Goal: Task Accomplishment & Management: Manage account settings

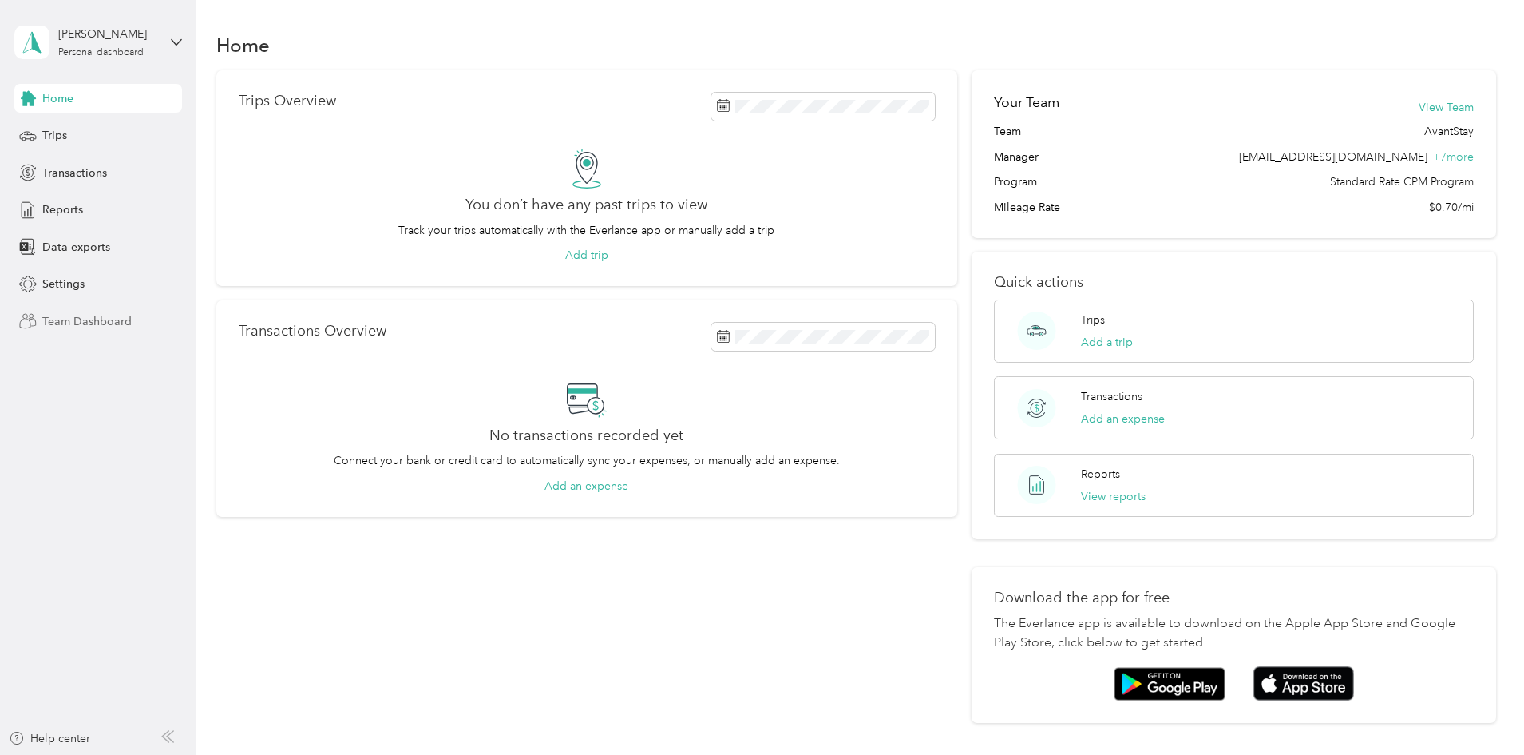
click at [93, 323] on span "Team Dashboard" at bounding box center [86, 321] width 89 height 17
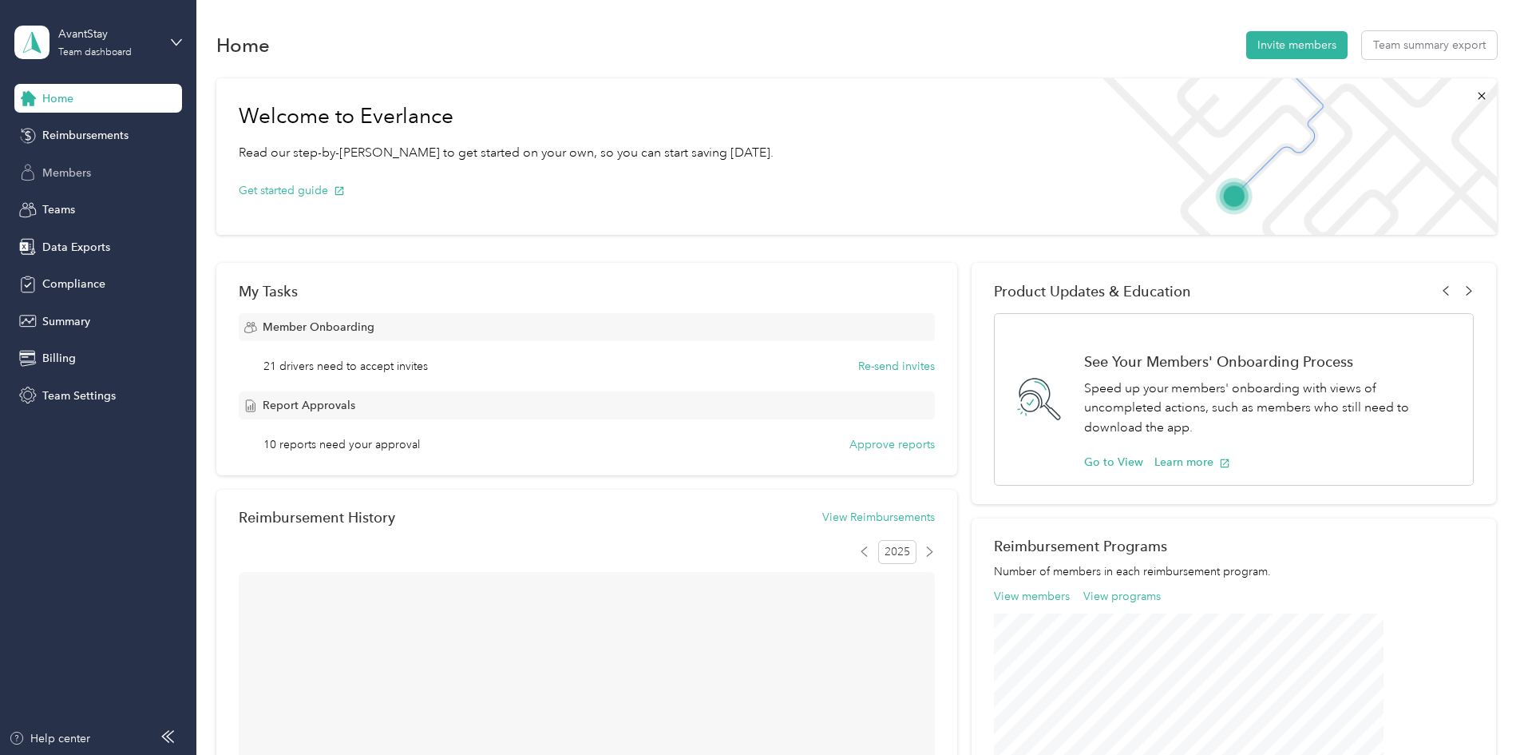
click at [76, 164] on span "Members" at bounding box center [66, 172] width 49 height 17
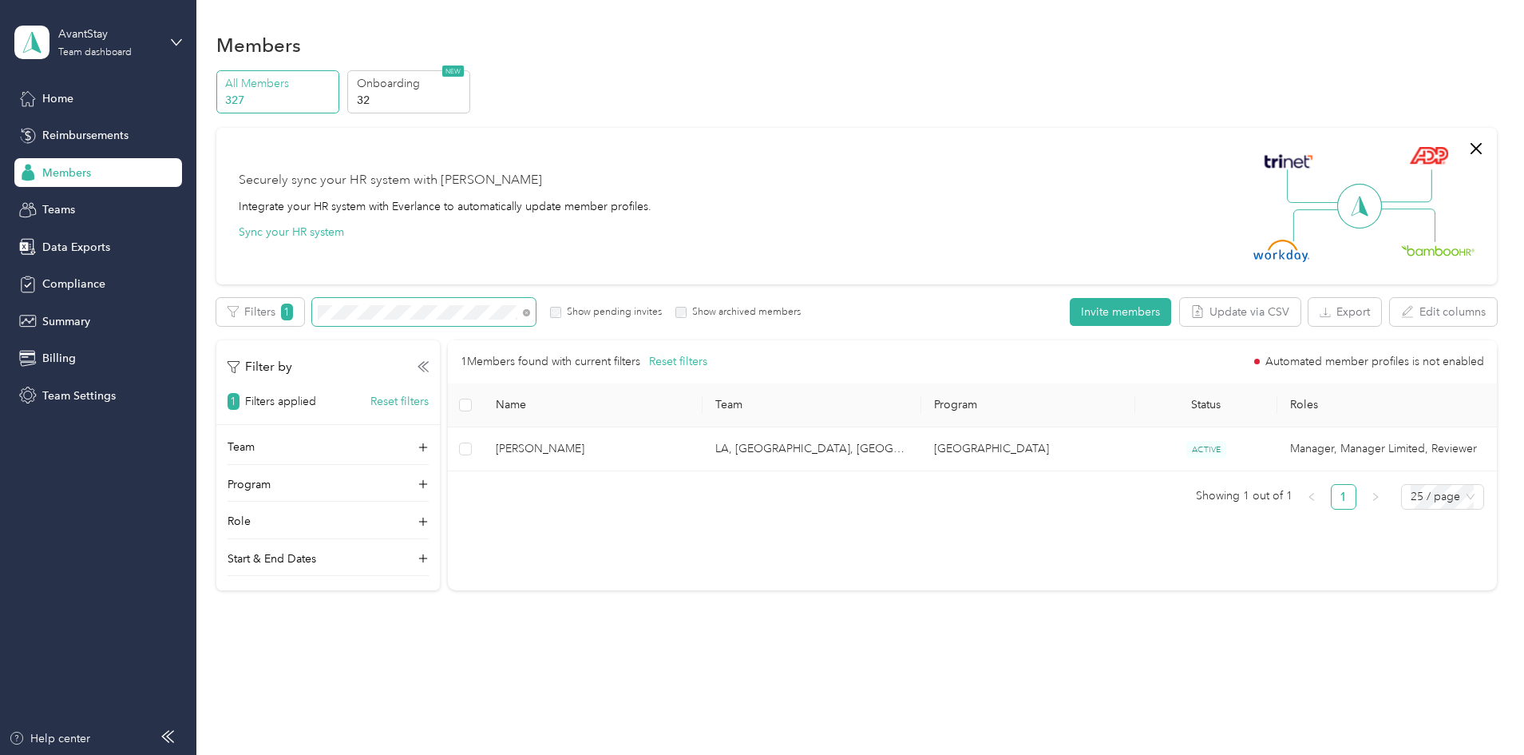
click at [530, 308] on span at bounding box center [526, 312] width 7 height 14
click at [530, 311] on icon at bounding box center [526, 312] width 7 height 7
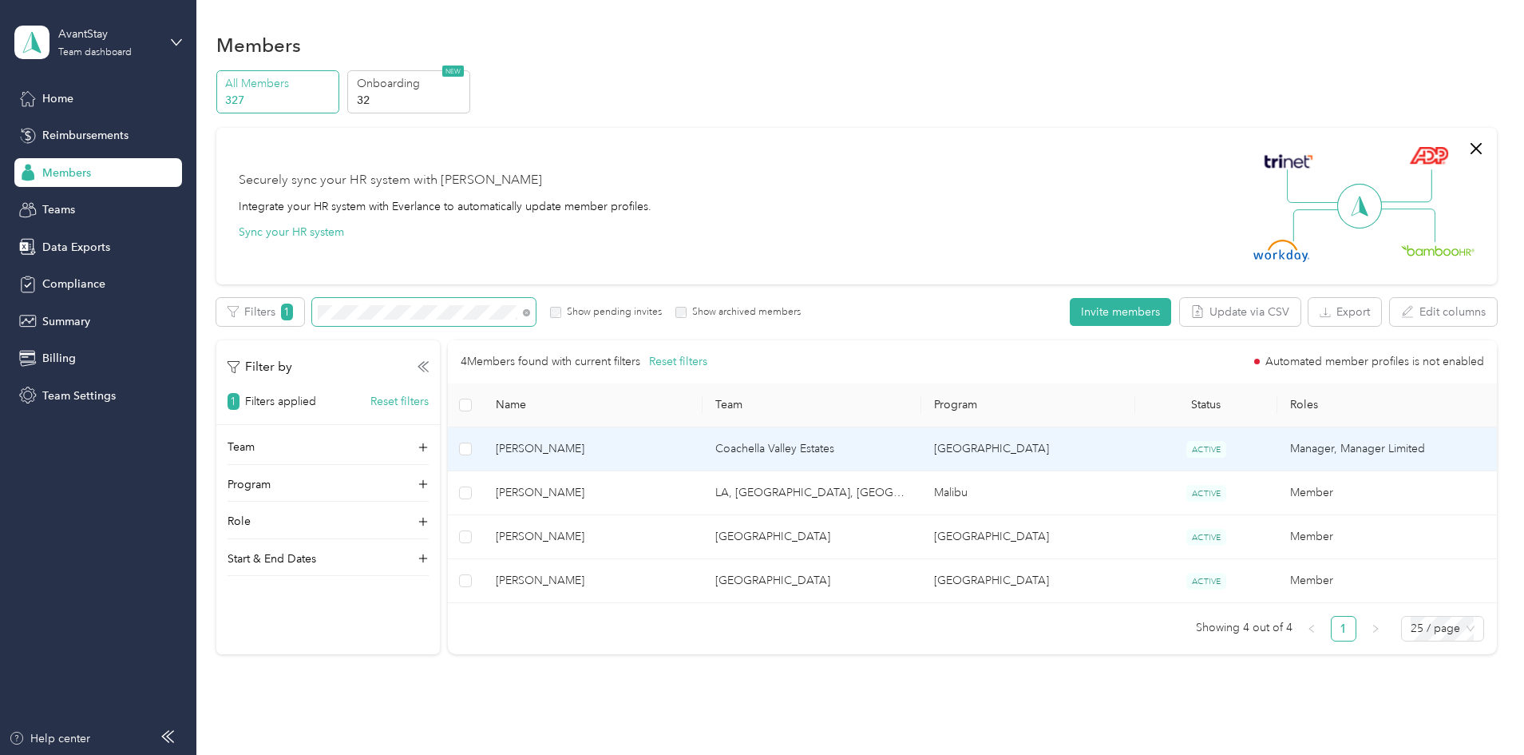
click at [643, 447] on span "[PERSON_NAME]" at bounding box center [592, 449] width 193 height 18
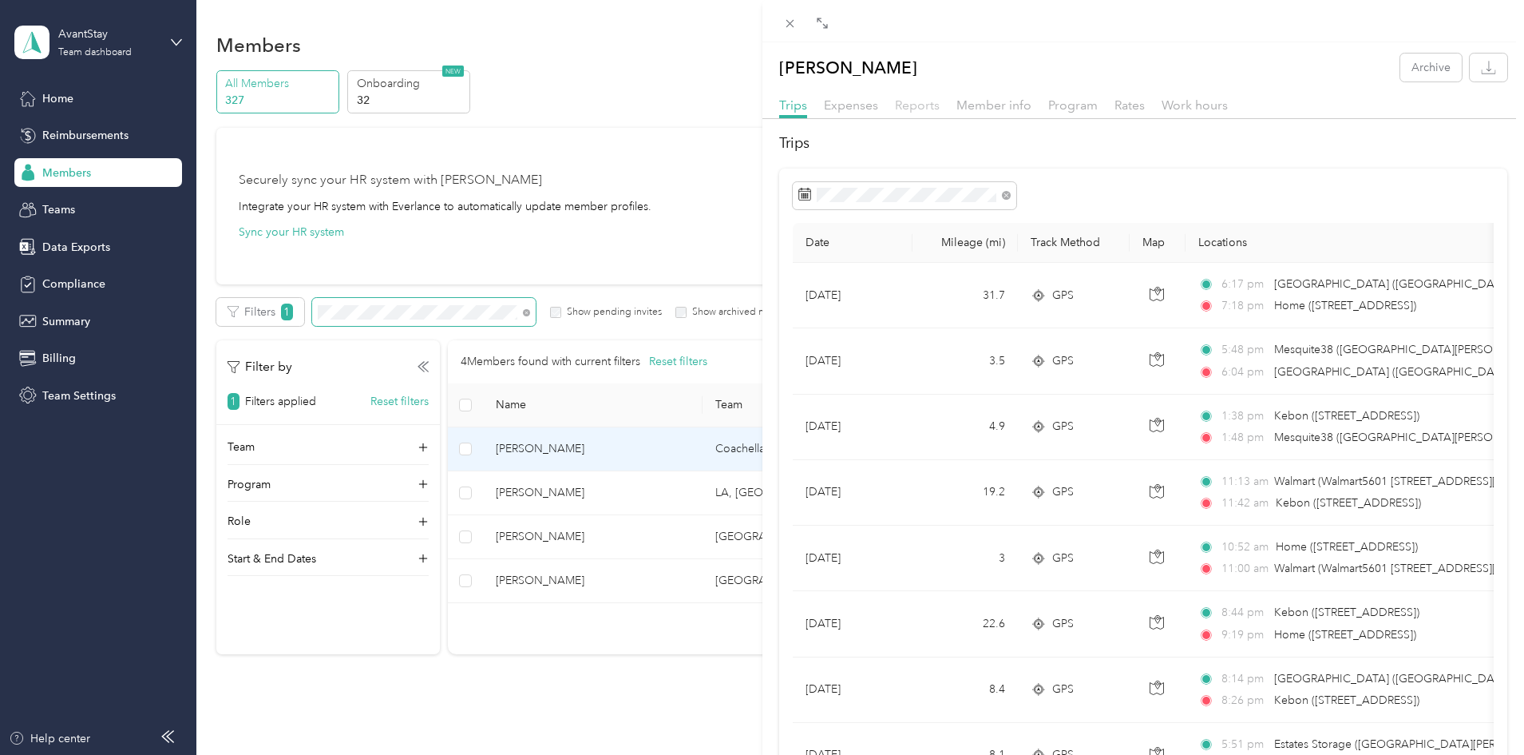
click at [924, 106] on span "Reports" at bounding box center [917, 104] width 45 height 15
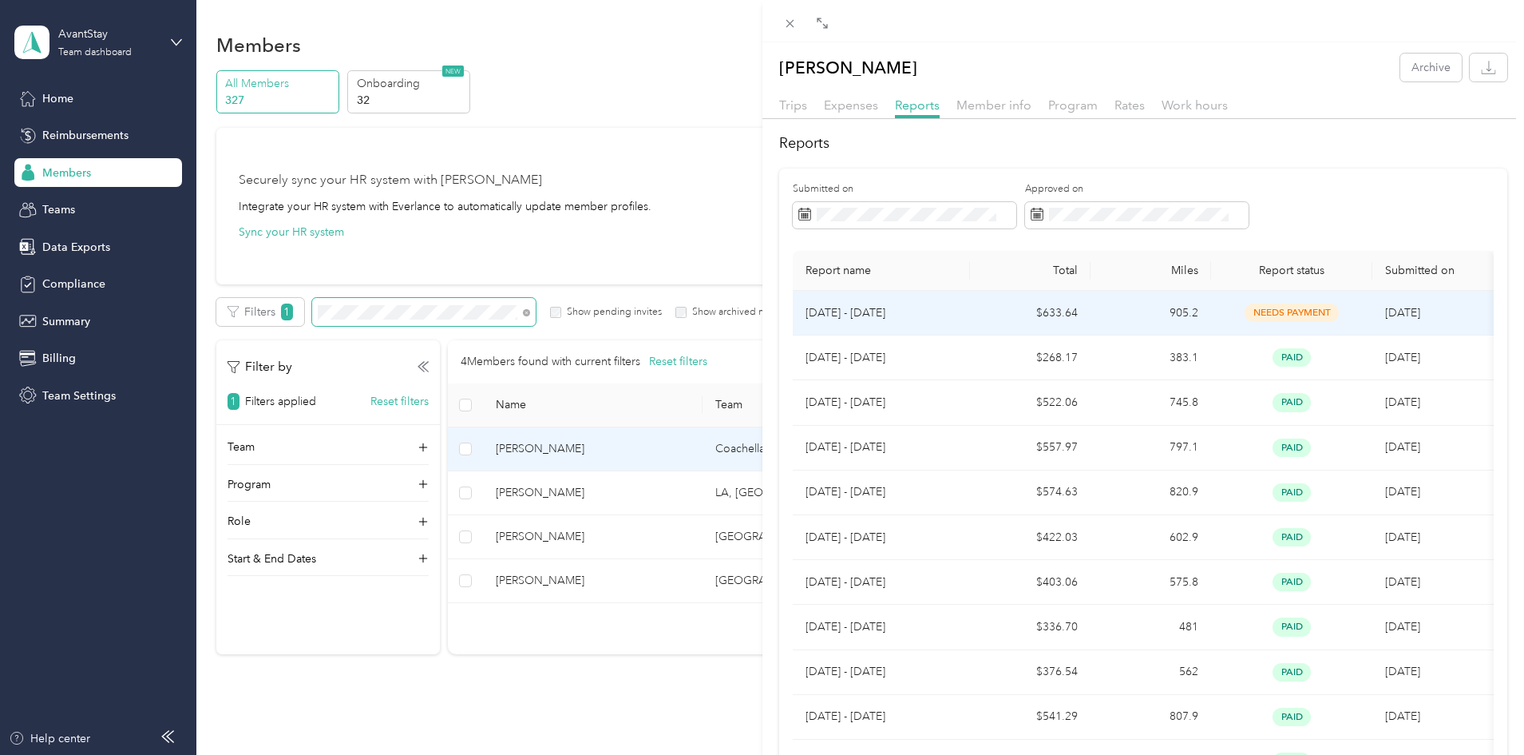
click at [872, 311] on p "[DATE] - [DATE]" at bounding box center [882, 313] width 152 height 18
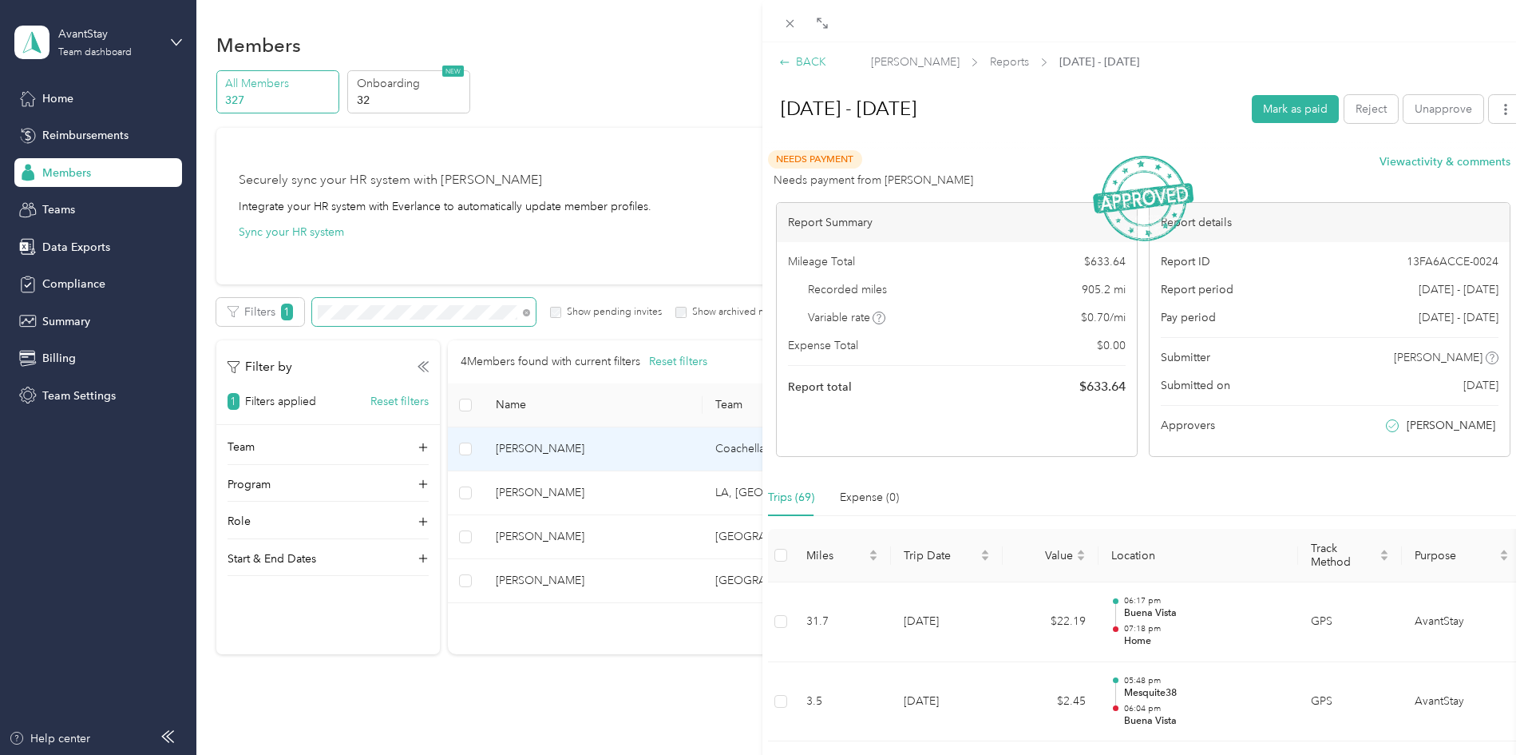
click at [810, 61] on div "BACK" at bounding box center [802, 61] width 47 height 17
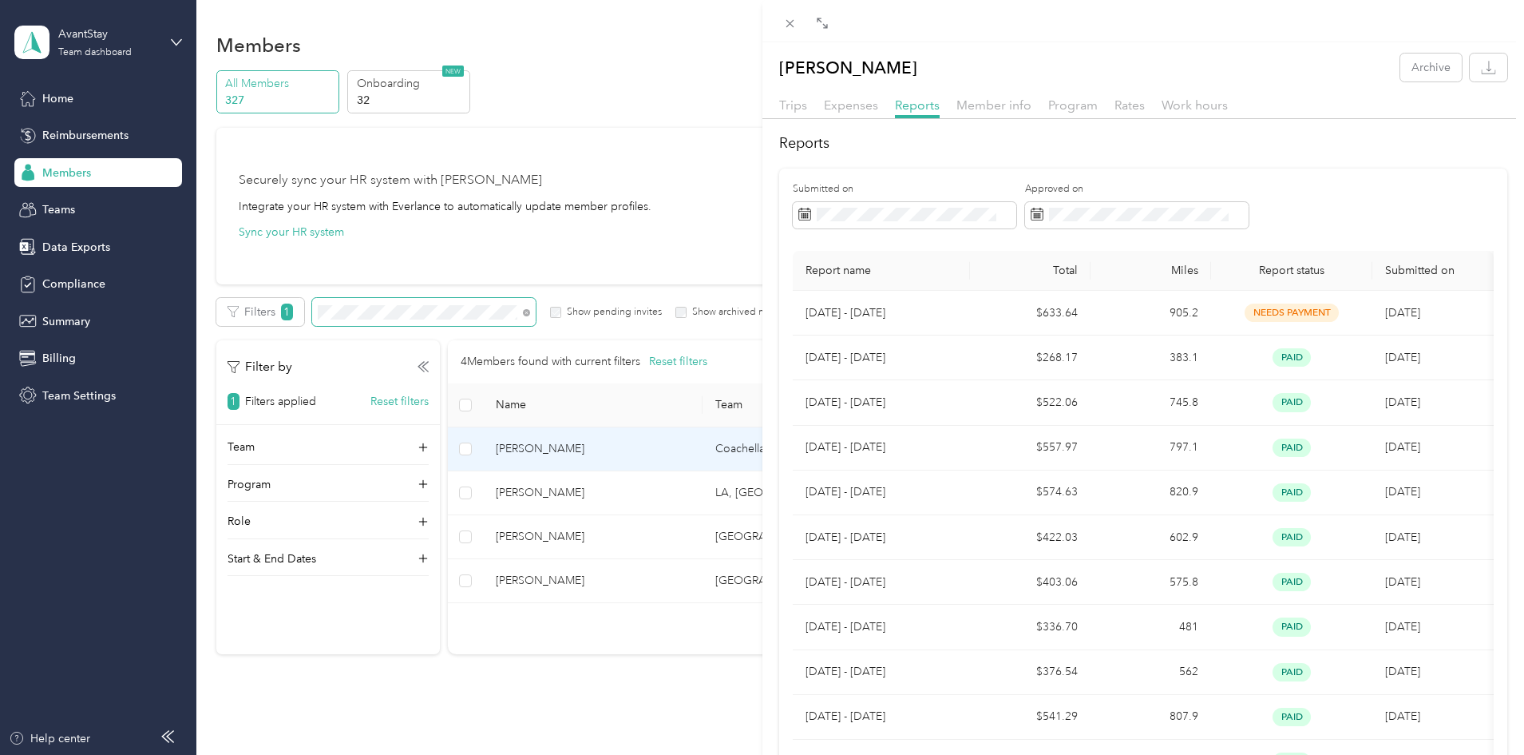
click at [959, 69] on div "[PERSON_NAME] Archive" at bounding box center [1144, 67] width 763 height 28
click at [975, 102] on span "Member info" at bounding box center [994, 104] width 75 height 15
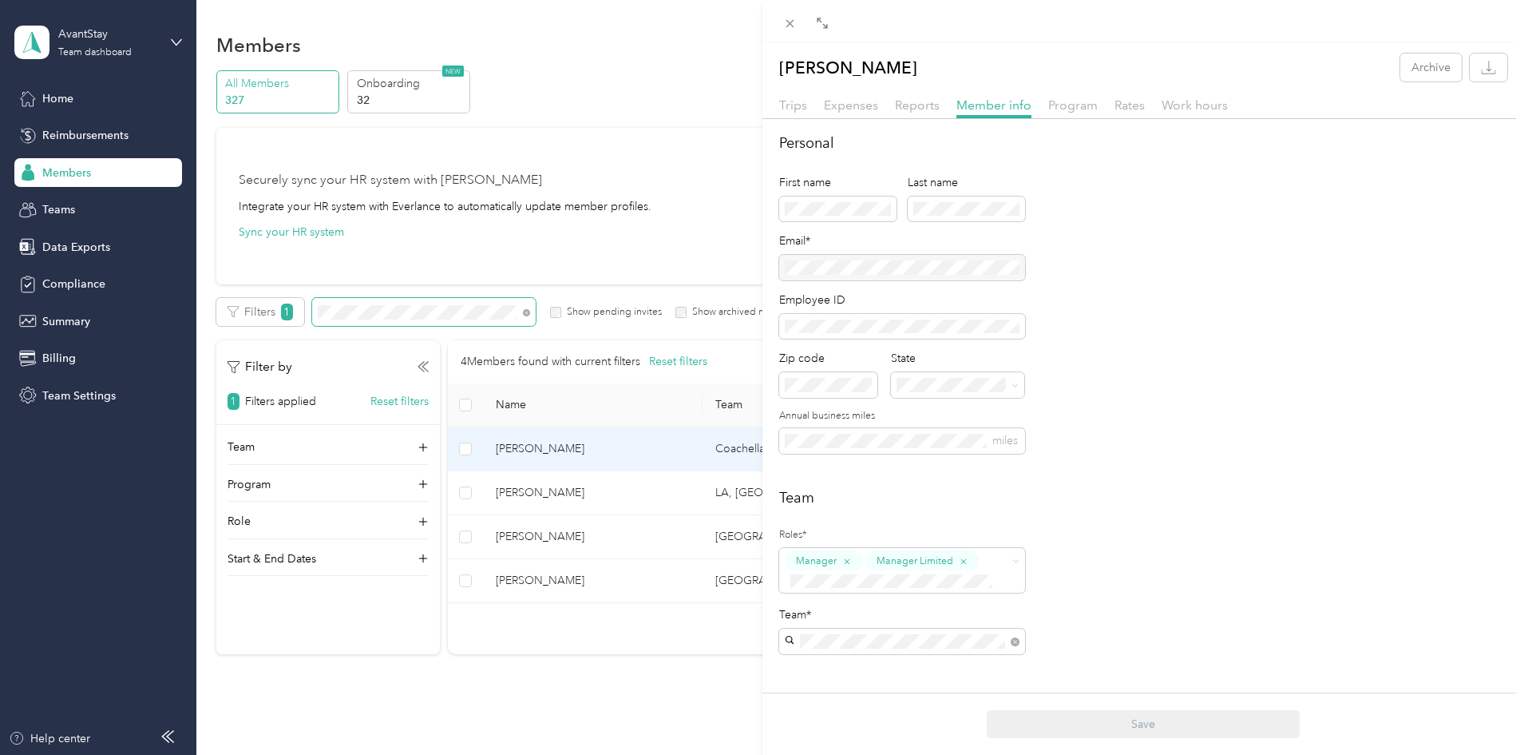
scroll to position [80, 0]
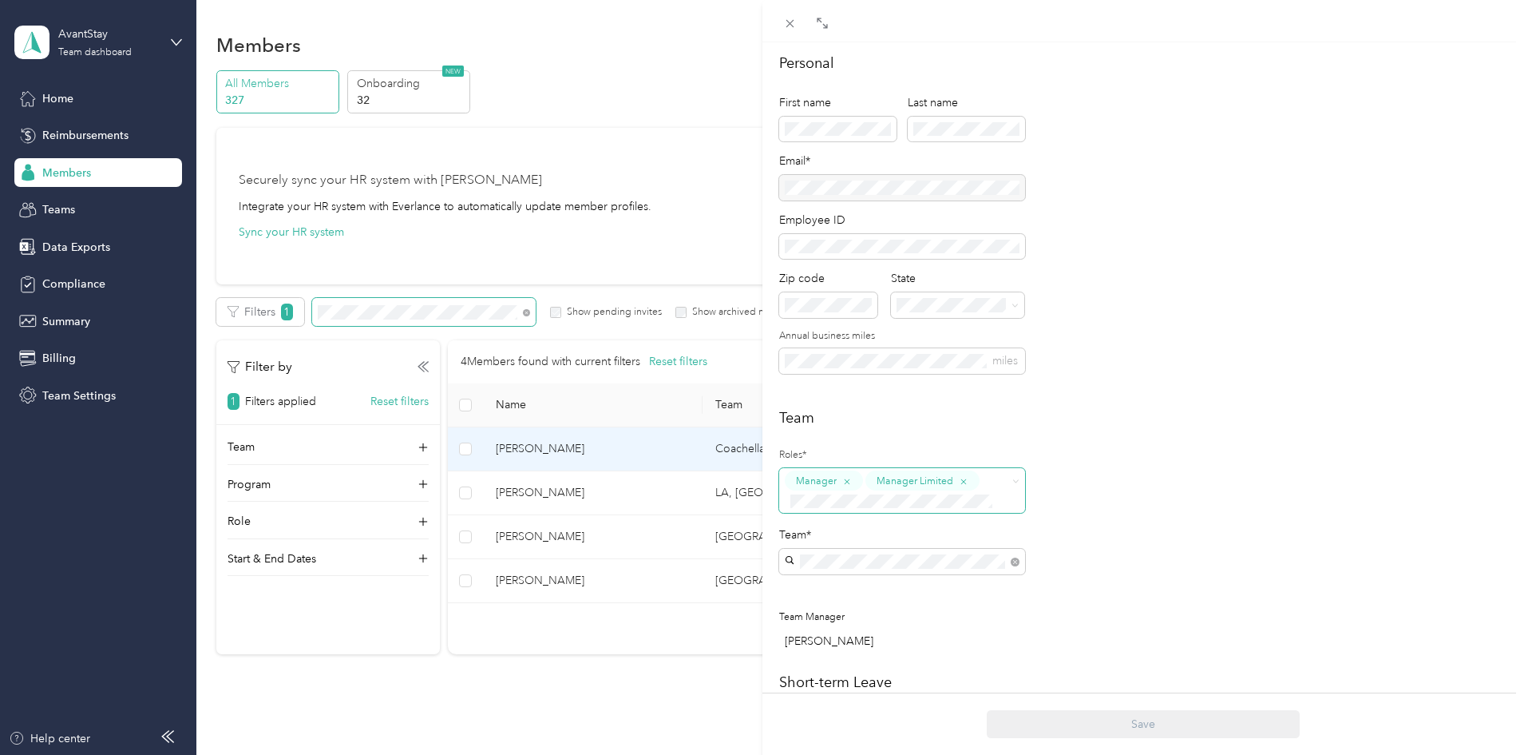
click at [967, 482] on span "button" at bounding box center [964, 480] width 10 height 14
click at [959, 476] on icon "button" at bounding box center [963, 481] width 10 height 10
click at [959, 476] on div "button" at bounding box center [963, 480] width 10 height 15
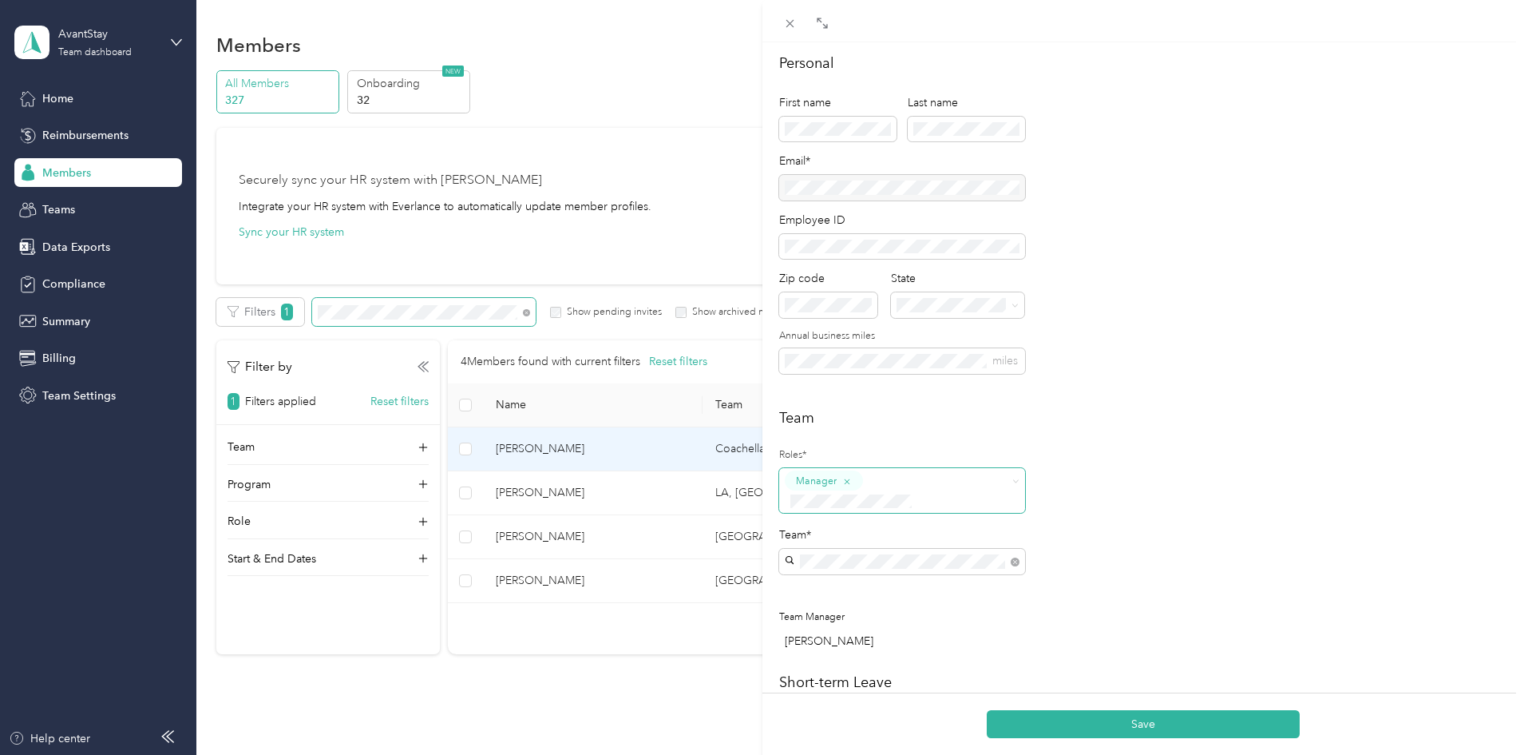
click at [1155, 458] on div "Team Roles* Manager Team* Team Manager [PERSON_NAME]" at bounding box center [1143, 532] width 729 height 251
click at [1170, 724] on button "Save" at bounding box center [1143, 724] width 313 height 28
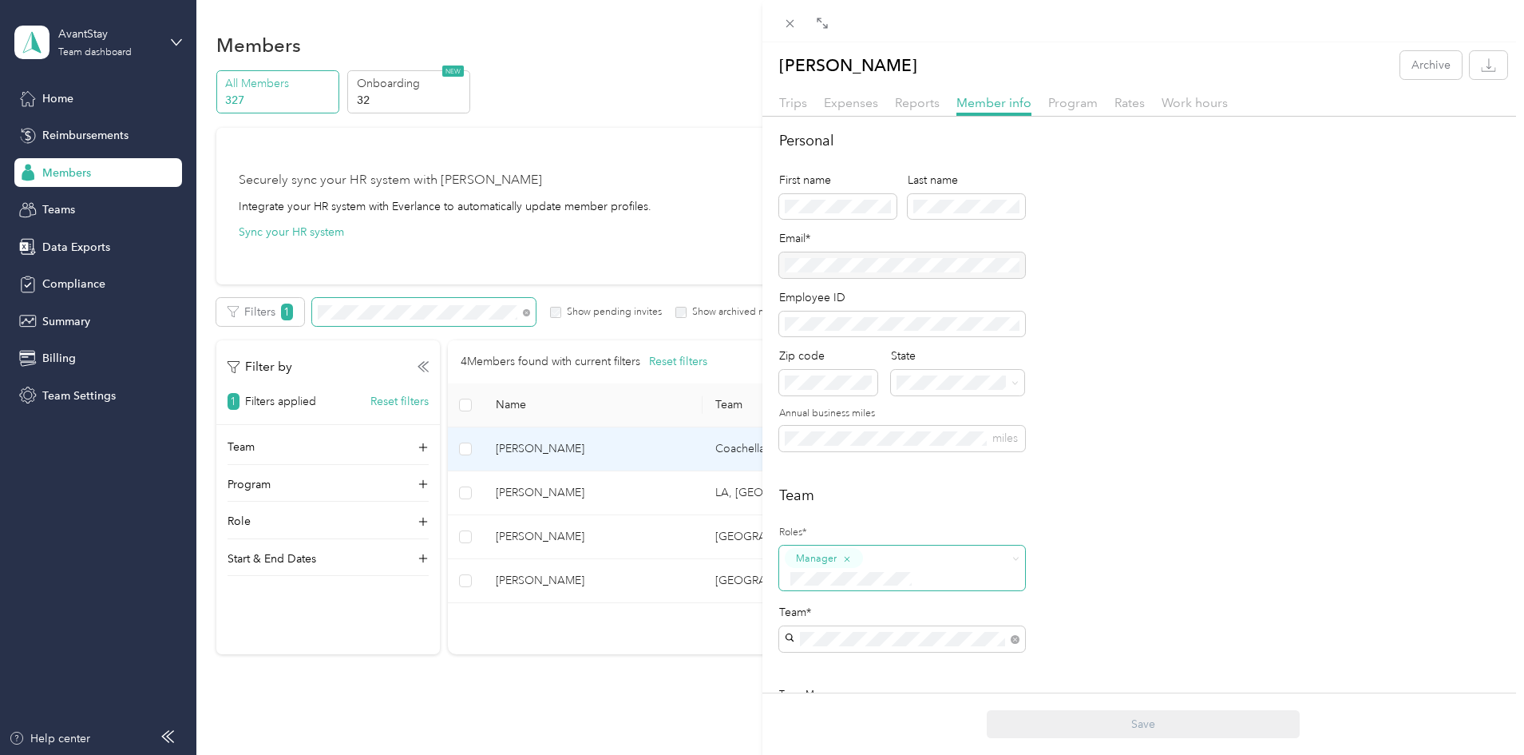
scroll to position [0, 0]
click at [794, 20] on icon at bounding box center [790, 24] width 8 height 8
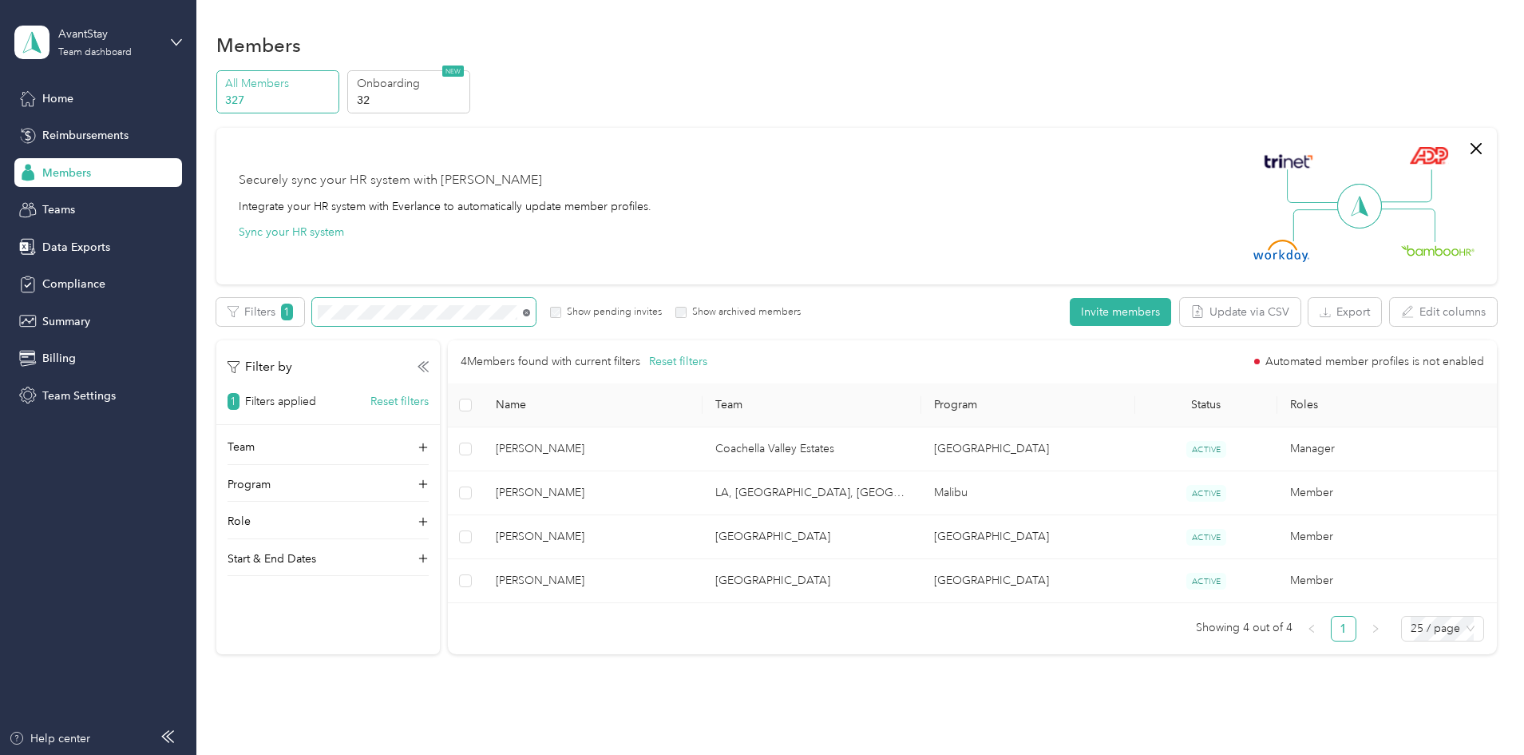
click at [530, 311] on icon at bounding box center [526, 312] width 7 height 7
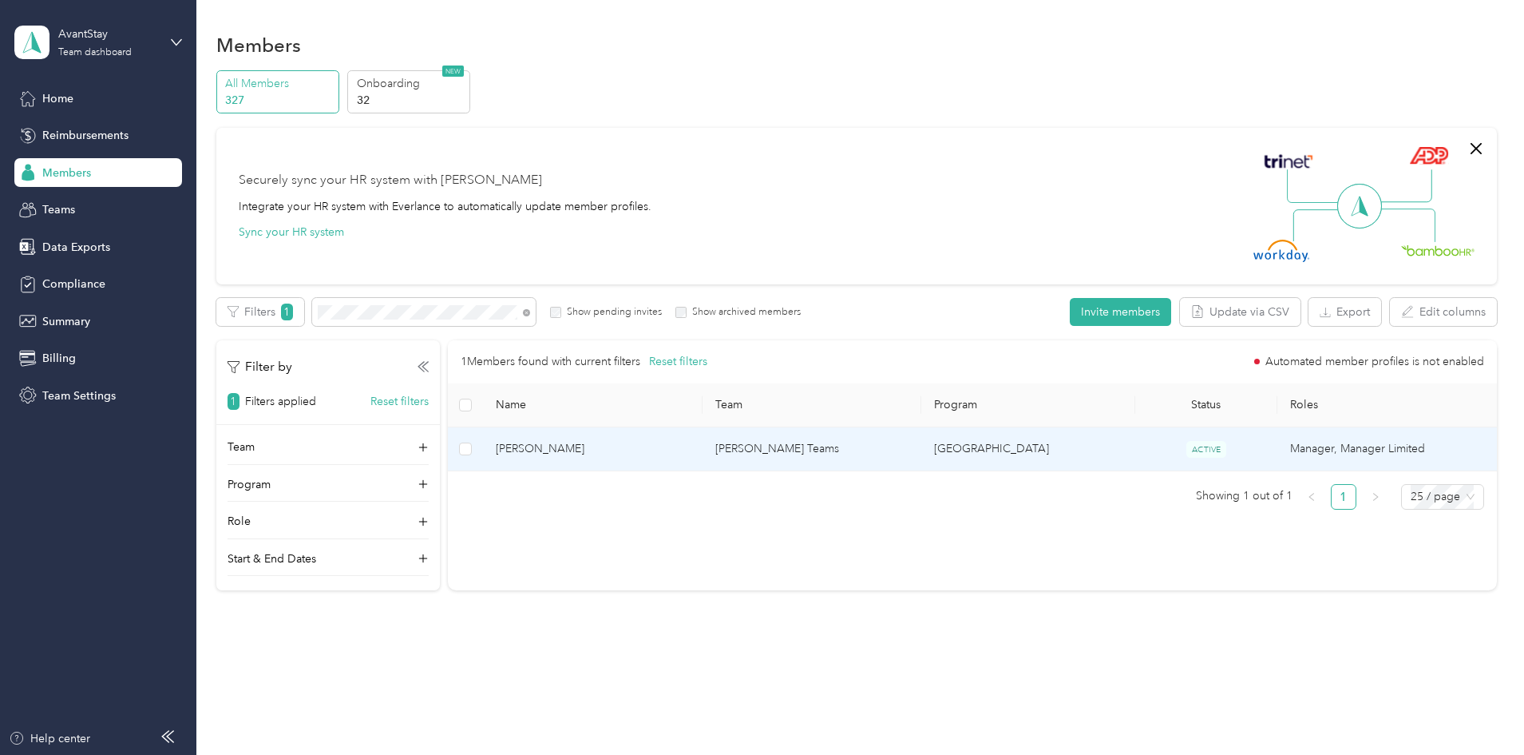
click at [652, 446] on span "[PERSON_NAME]" at bounding box center [592, 449] width 193 height 18
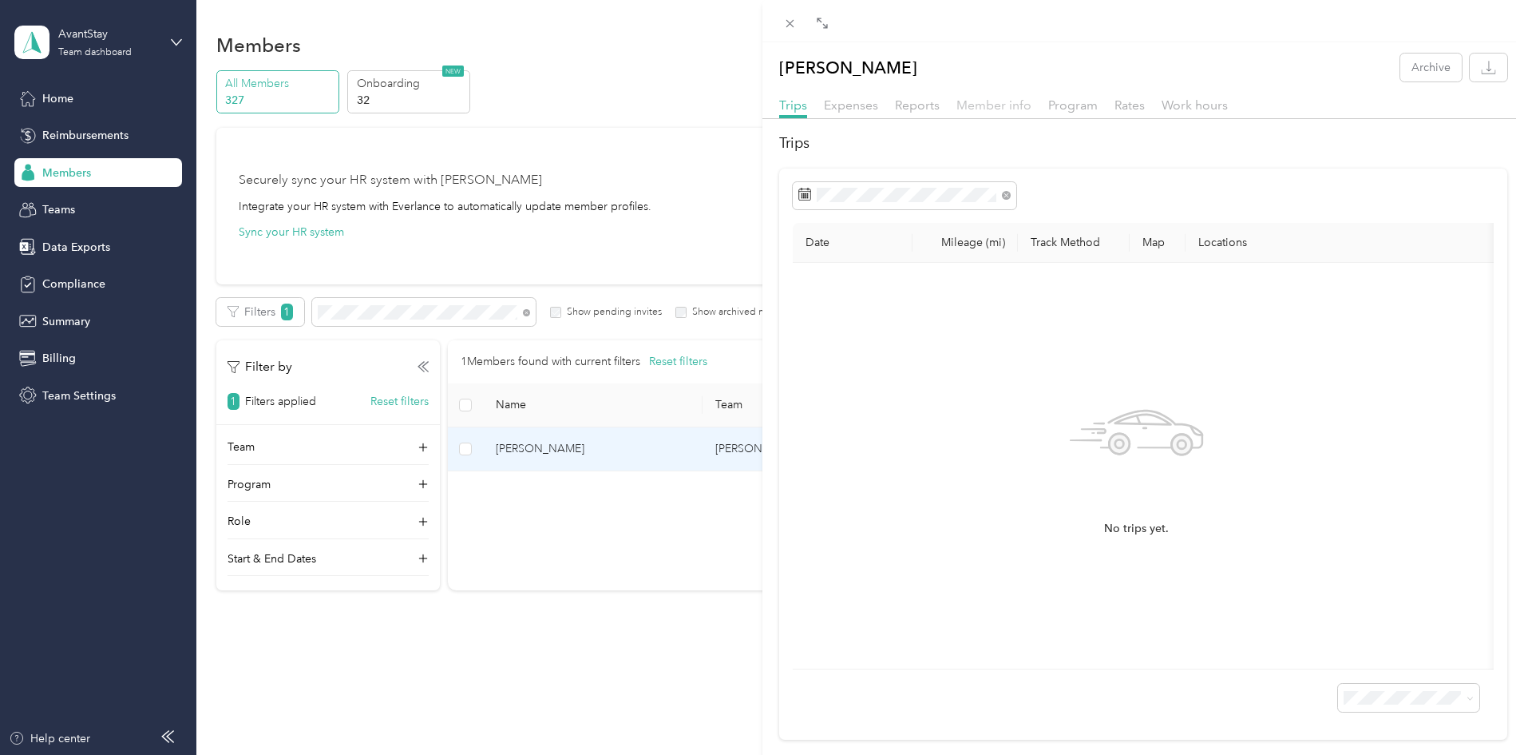
click at [994, 100] on span "Member info" at bounding box center [994, 104] width 75 height 15
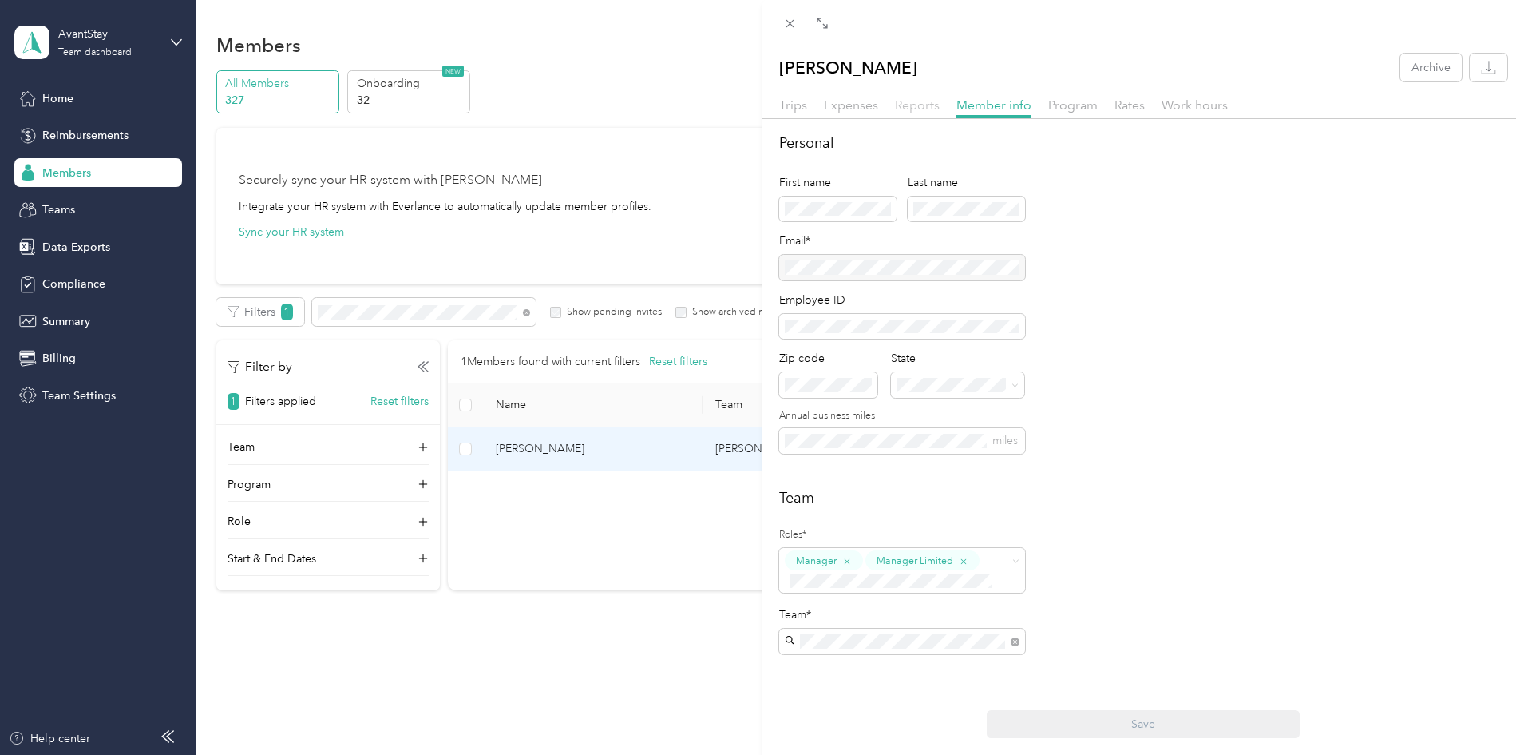
click at [922, 103] on span "Reports" at bounding box center [917, 104] width 45 height 15
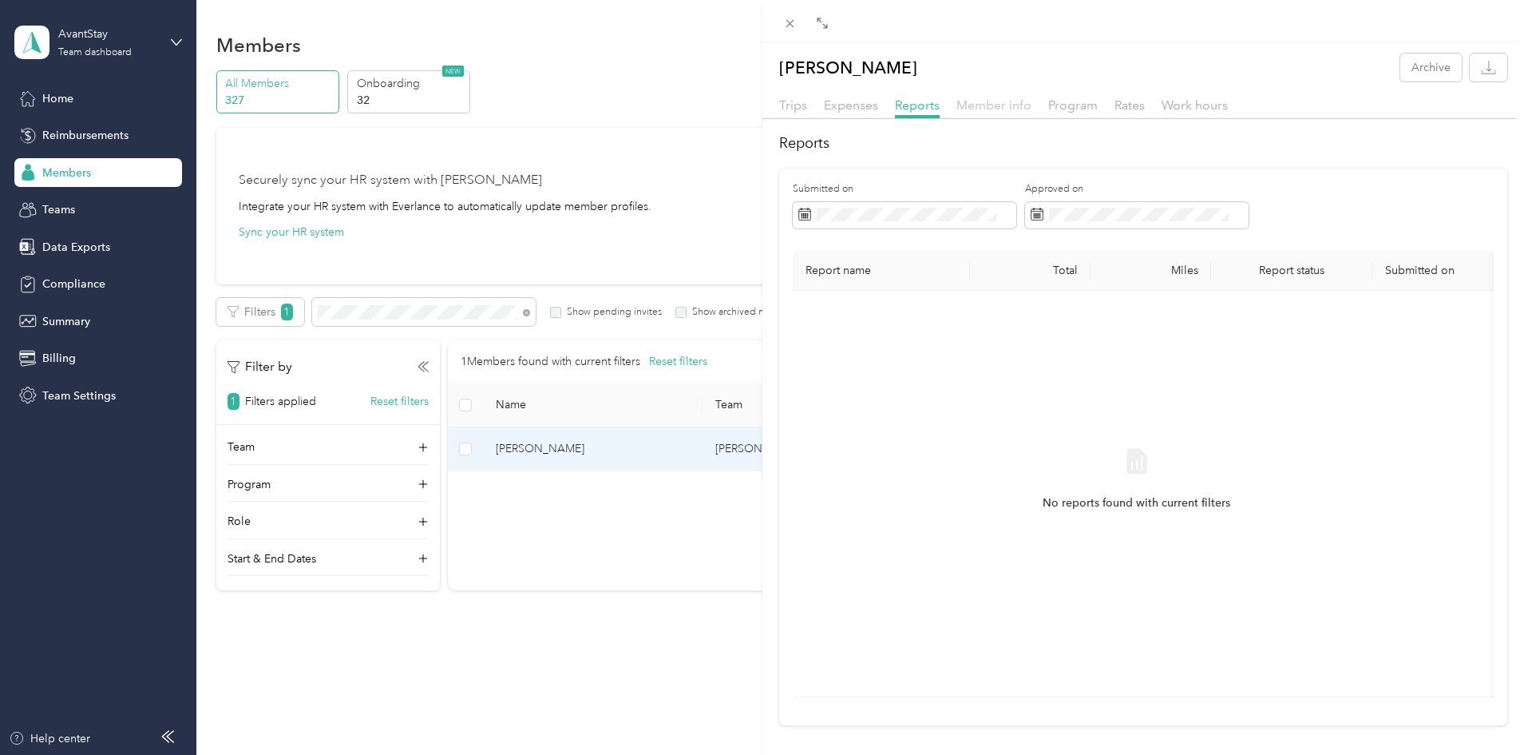
click at [1000, 105] on span "Member info" at bounding box center [994, 104] width 75 height 15
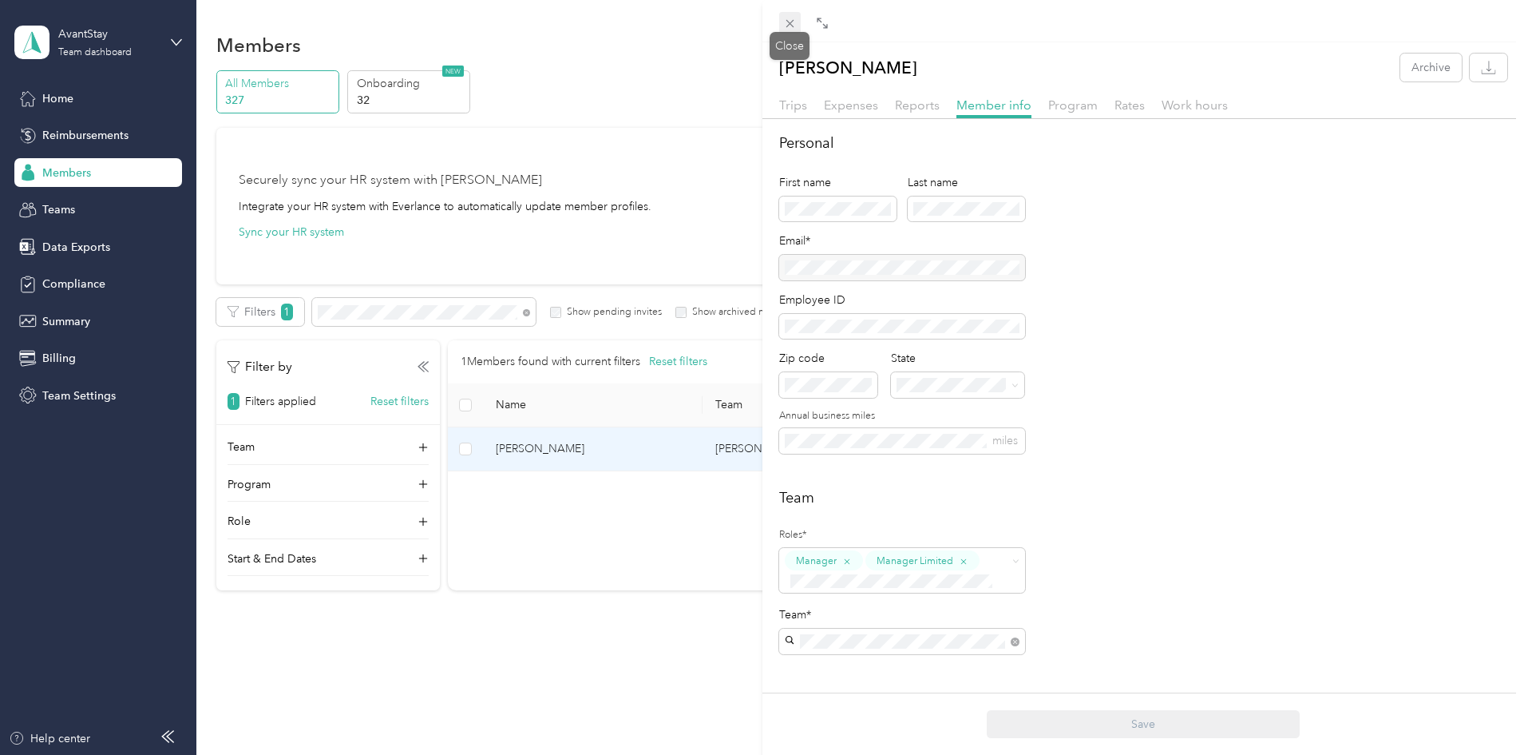
click at [789, 26] on icon at bounding box center [790, 24] width 14 height 14
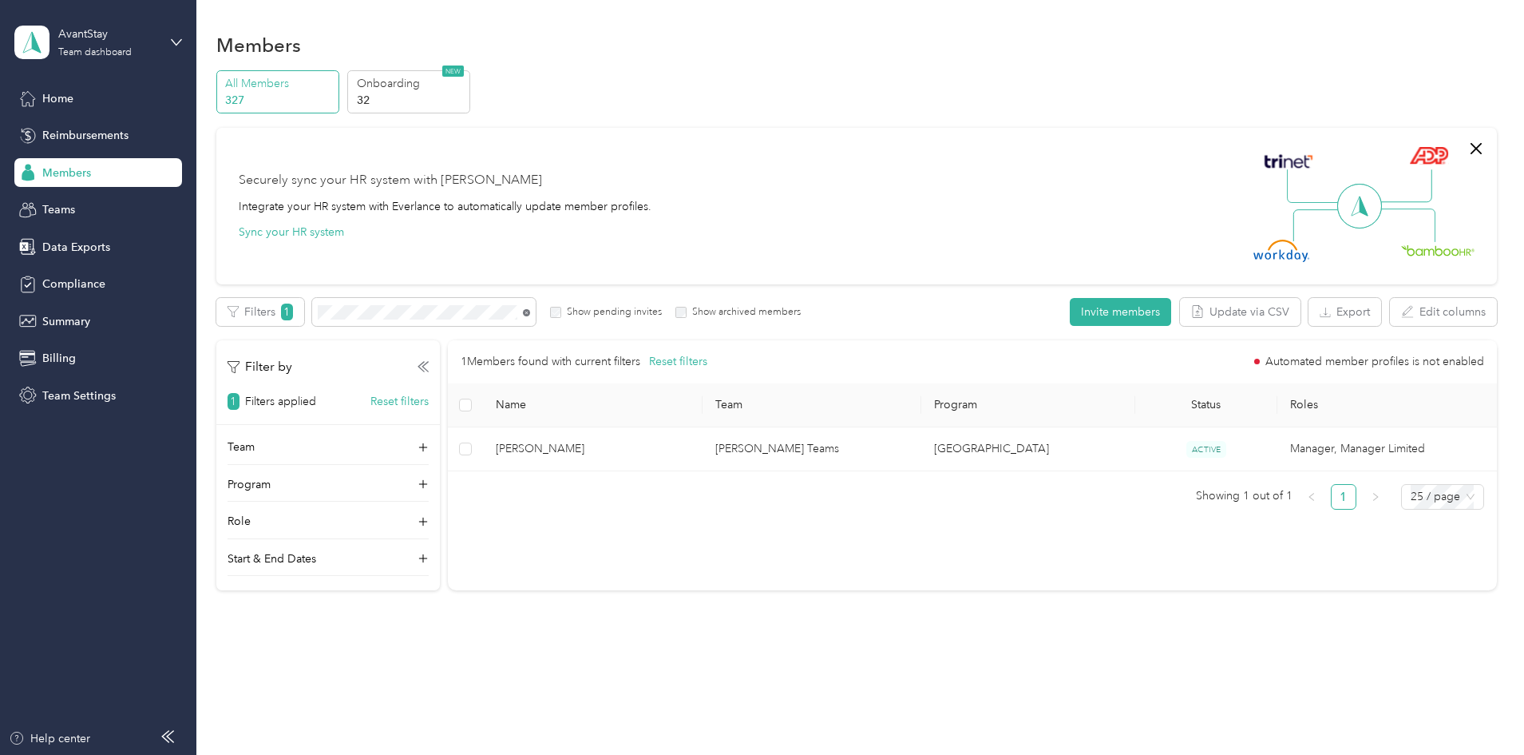
click at [530, 313] on icon at bounding box center [526, 312] width 7 height 7
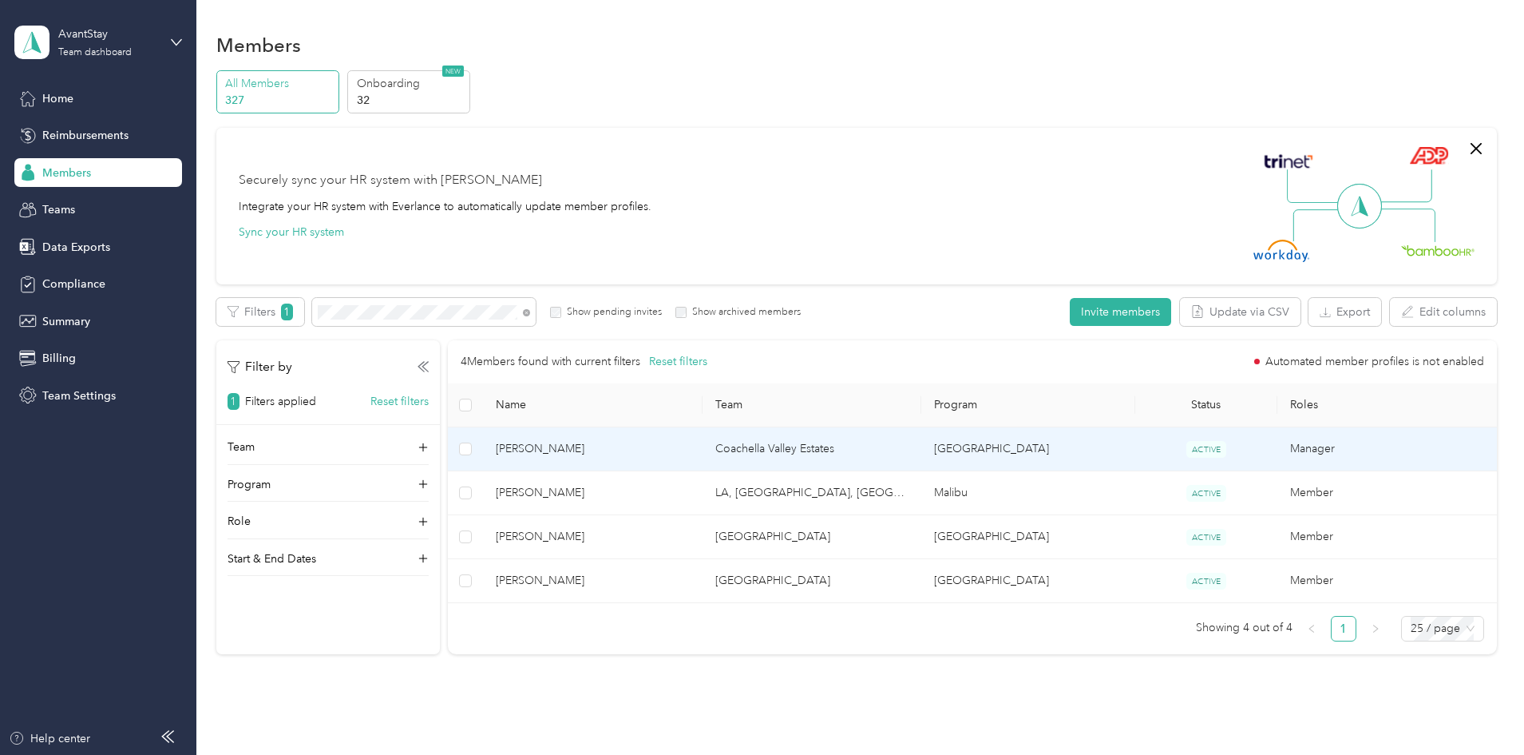
click at [649, 449] on span "[PERSON_NAME]" at bounding box center [592, 449] width 193 height 18
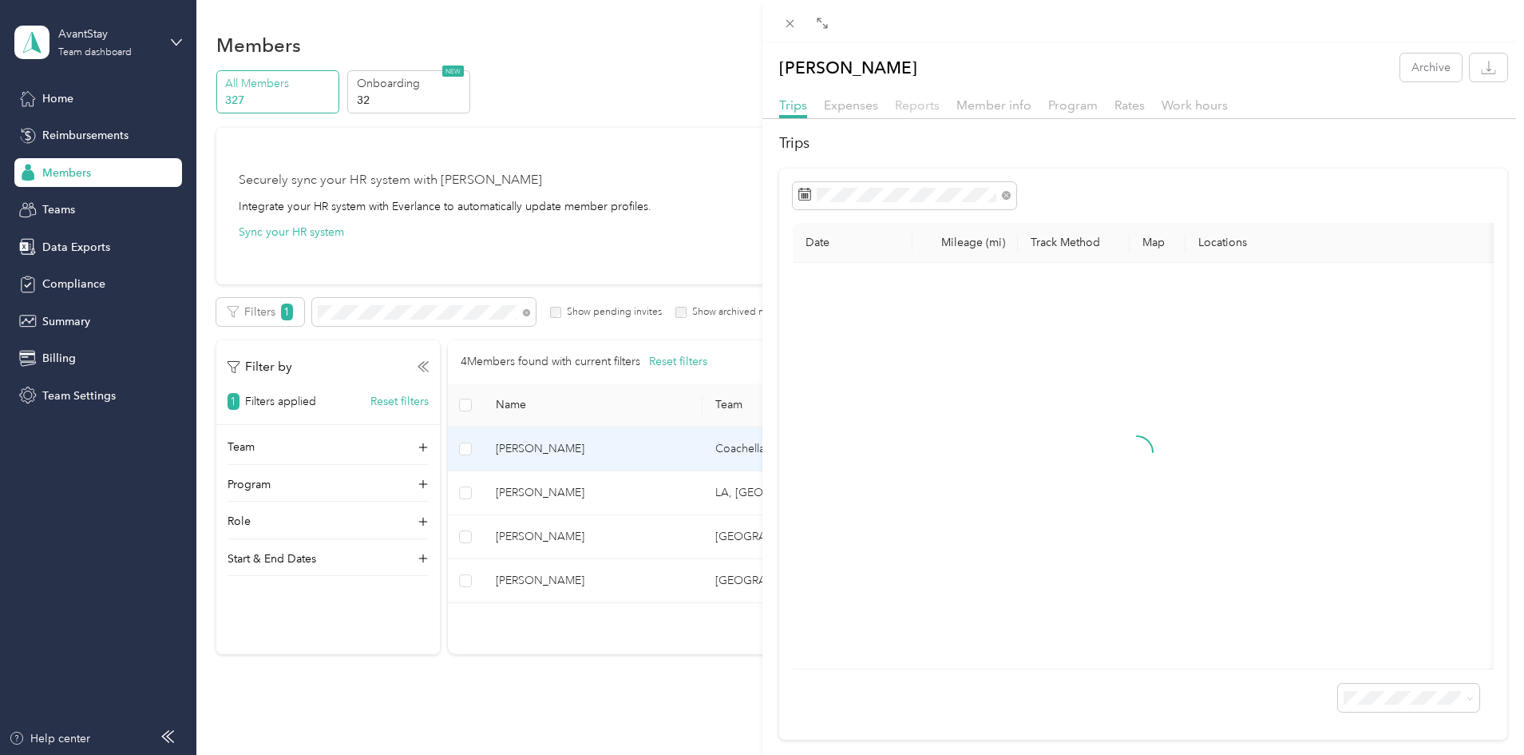
click at [915, 98] on span "Reports" at bounding box center [917, 104] width 45 height 15
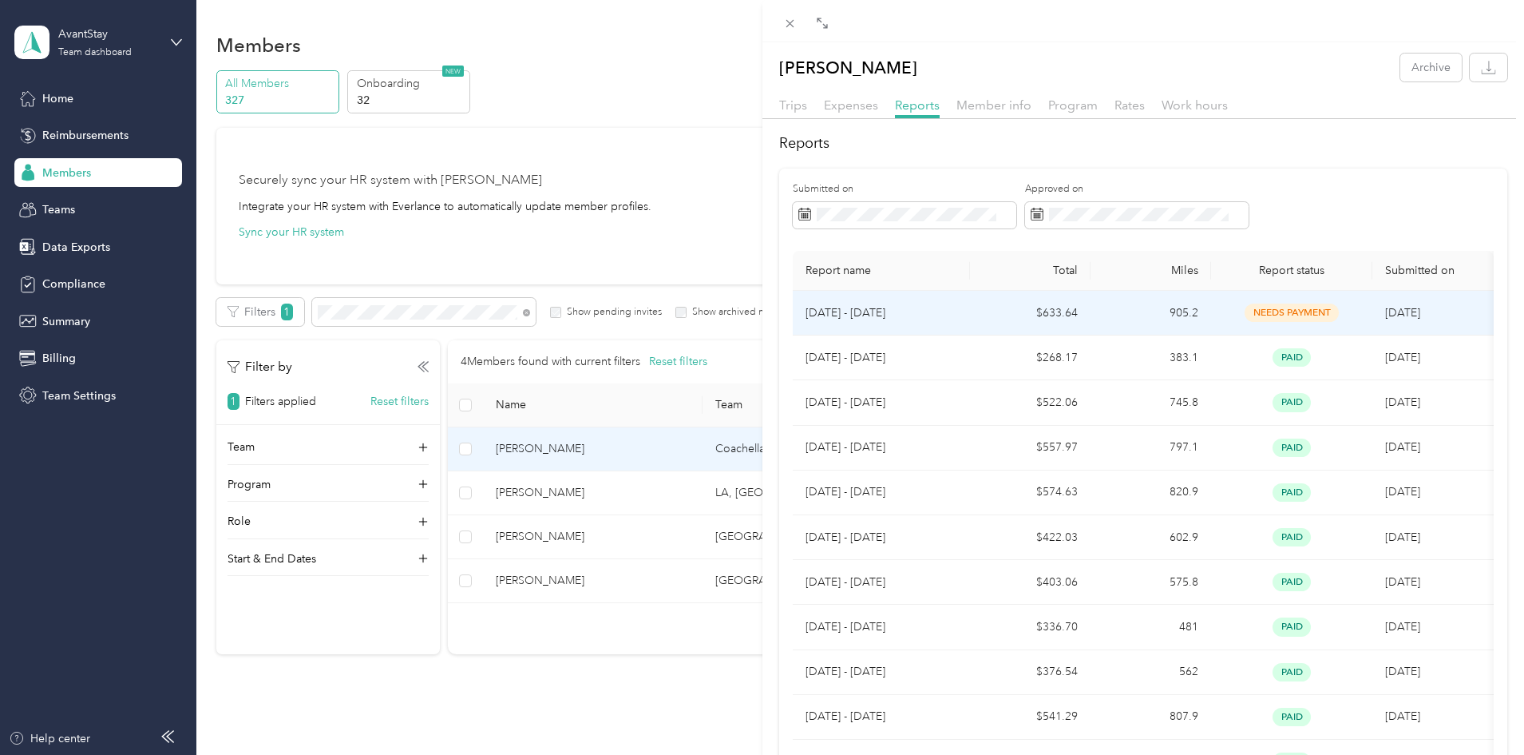
click at [919, 317] on p "[DATE] - [DATE]" at bounding box center [882, 313] width 152 height 18
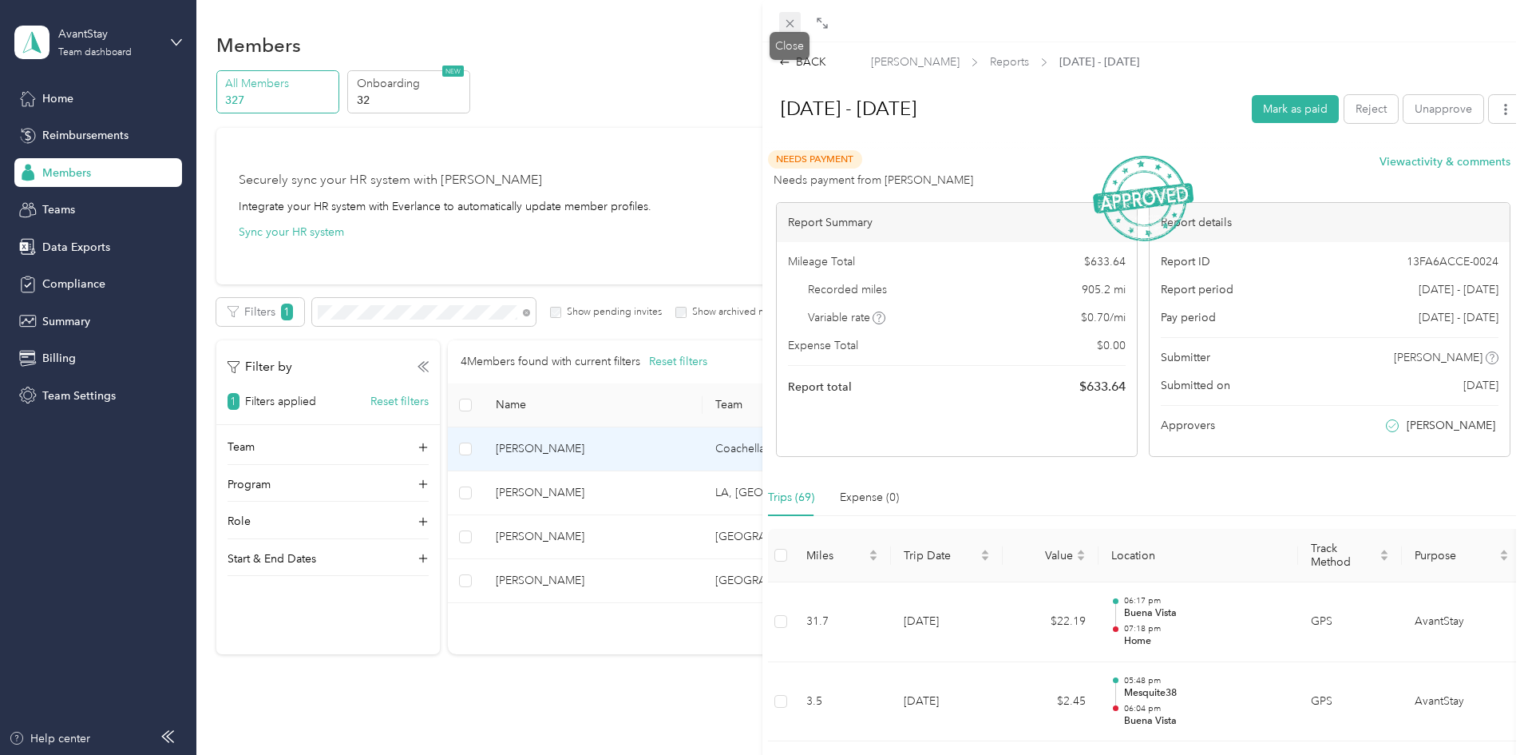
click at [793, 19] on icon at bounding box center [790, 24] width 14 height 14
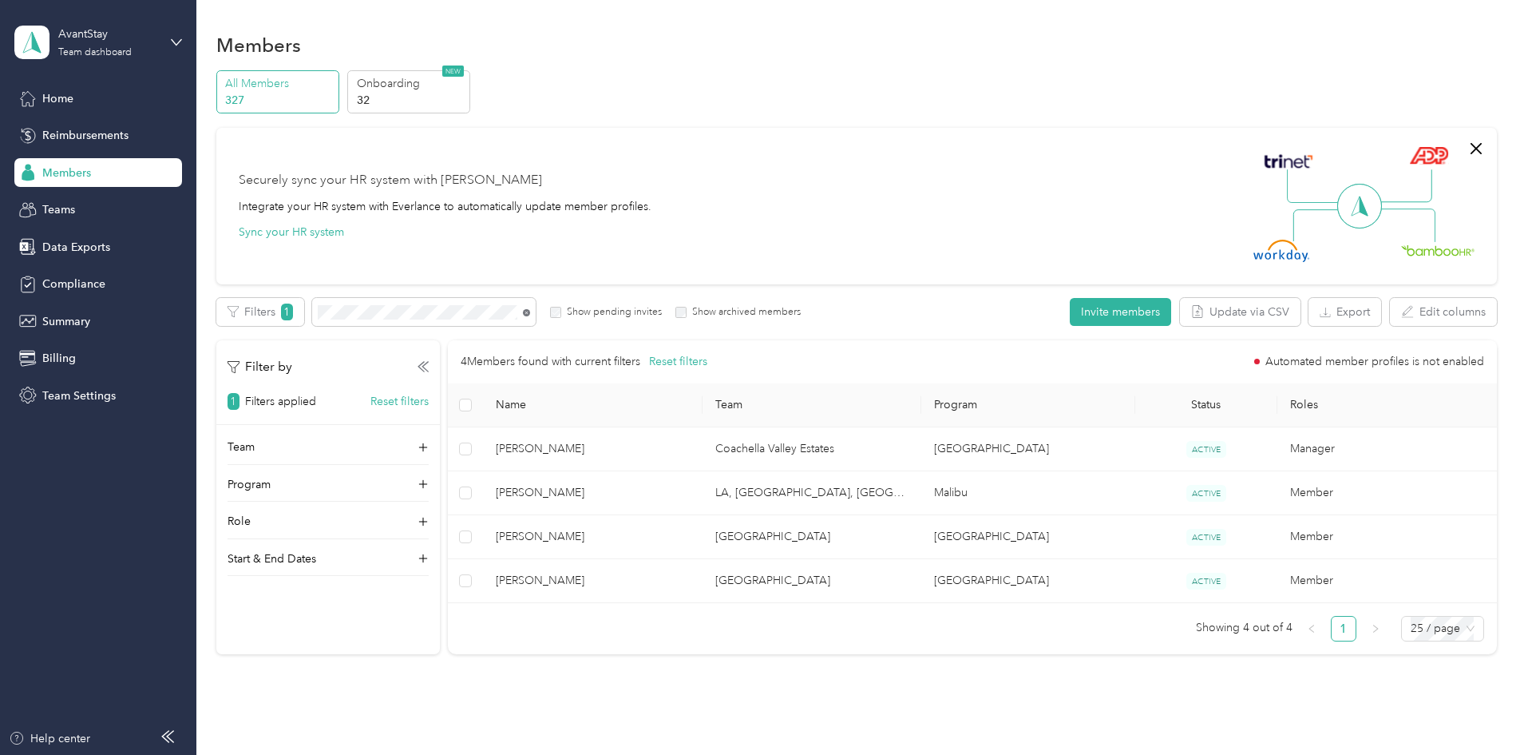
click at [530, 311] on icon at bounding box center [526, 312] width 7 height 7
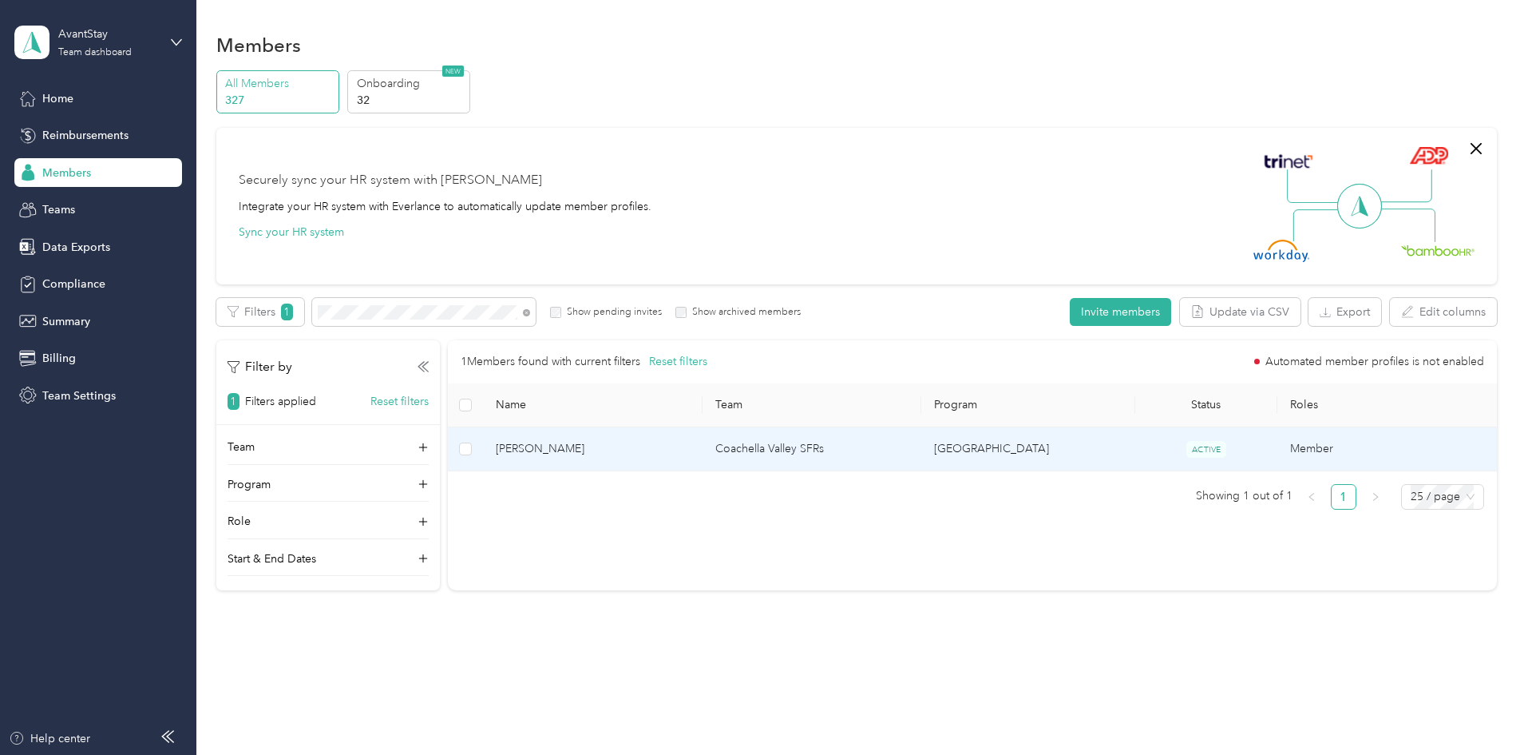
click at [625, 446] on span "[PERSON_NAME]" at bounding box center [592, 449] width 193 height 18
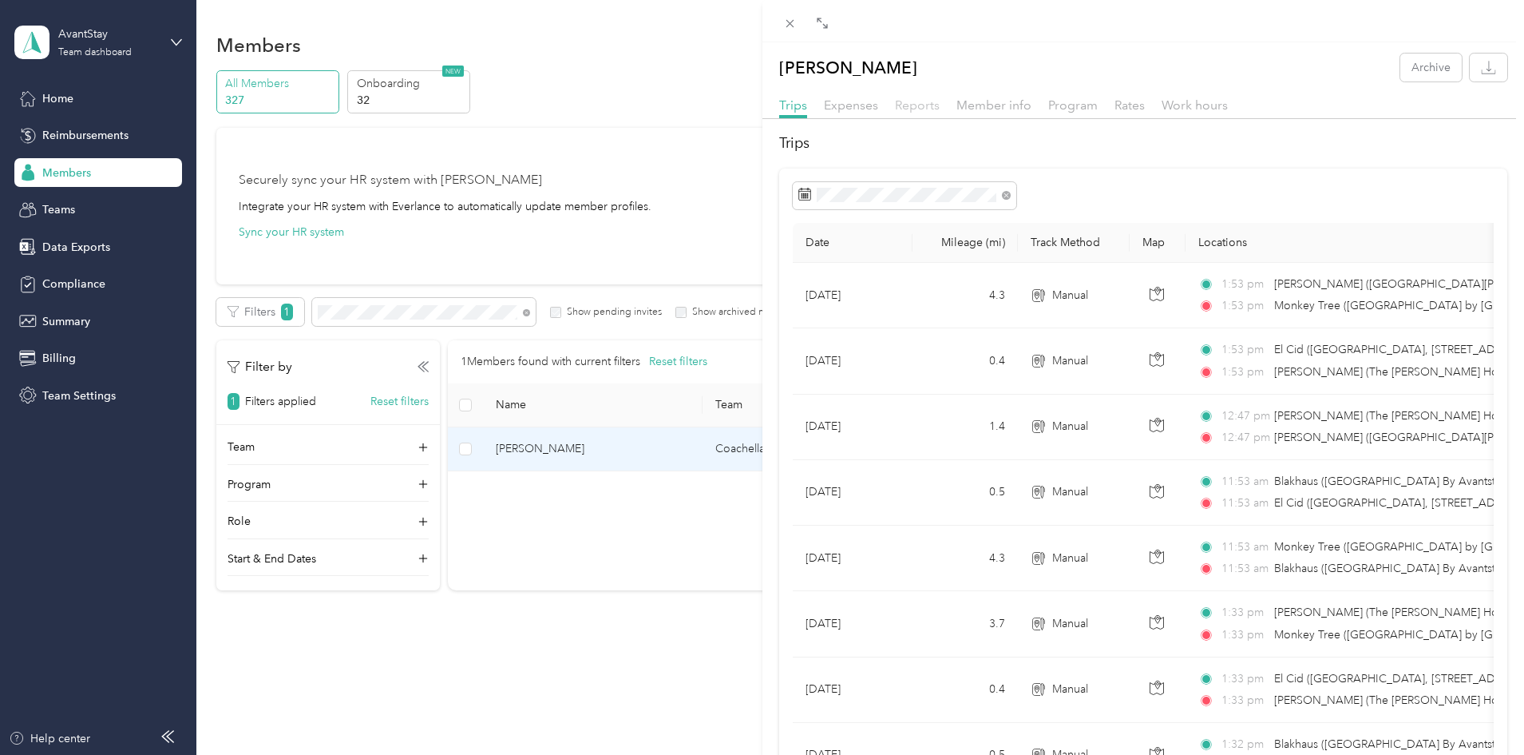
click at [925, 107] on span "Reports" at bounding box center [917, 104] width 45 height 15
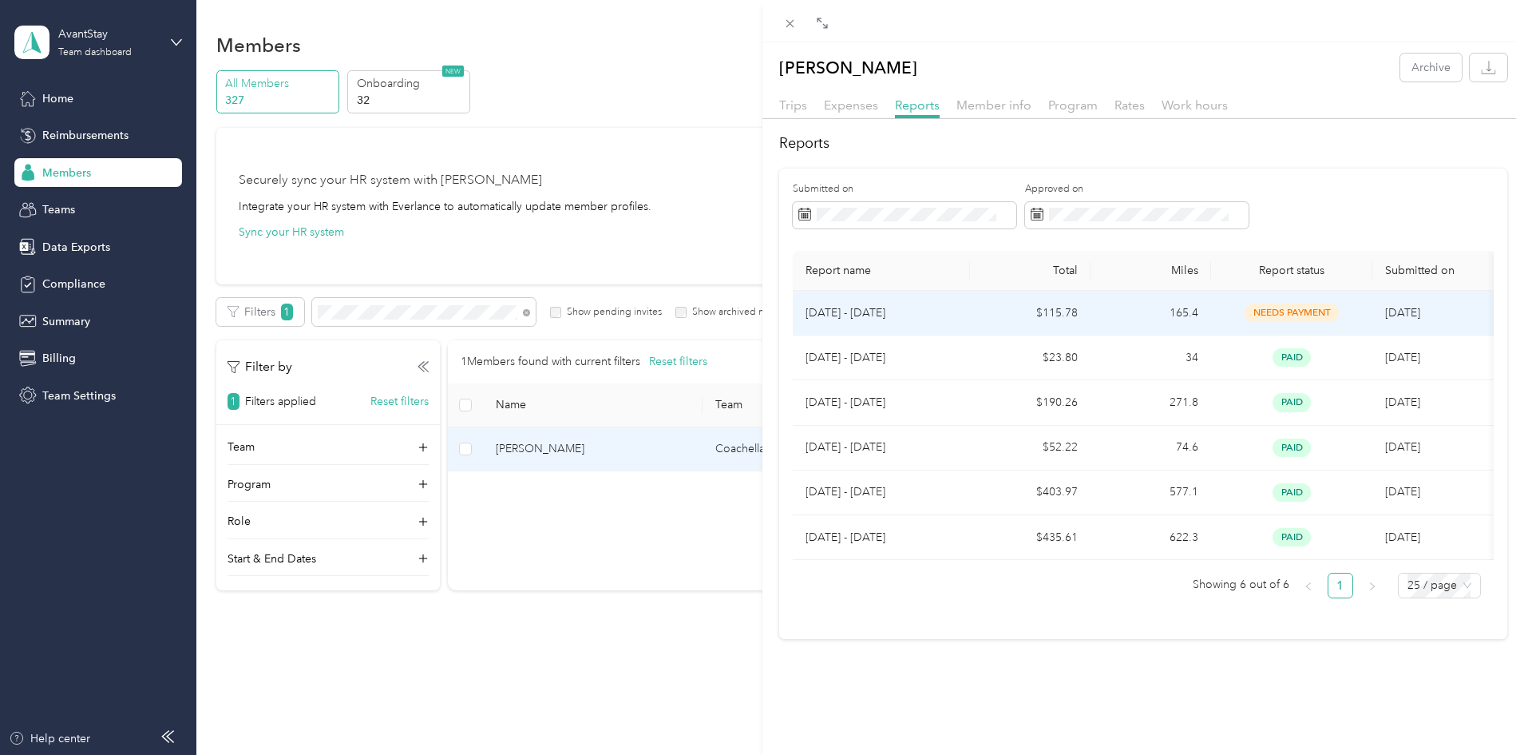
click at [899, 318] on p "[DATE] - [DATE]" at bounding box center [882, 313] width 152 height 18
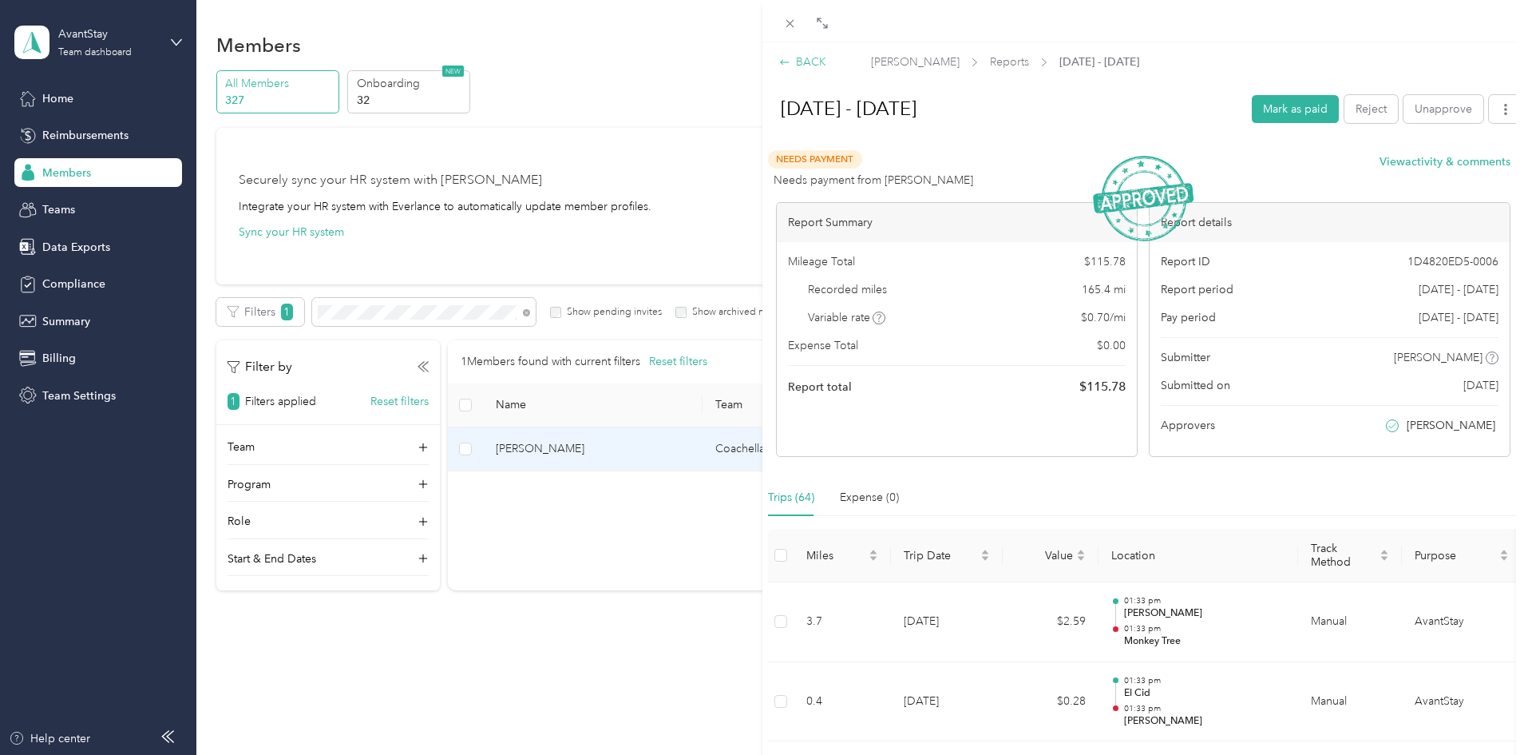
click at [815, 58] on div "BACK" at bounding box center [802, 61] width 47 height 17
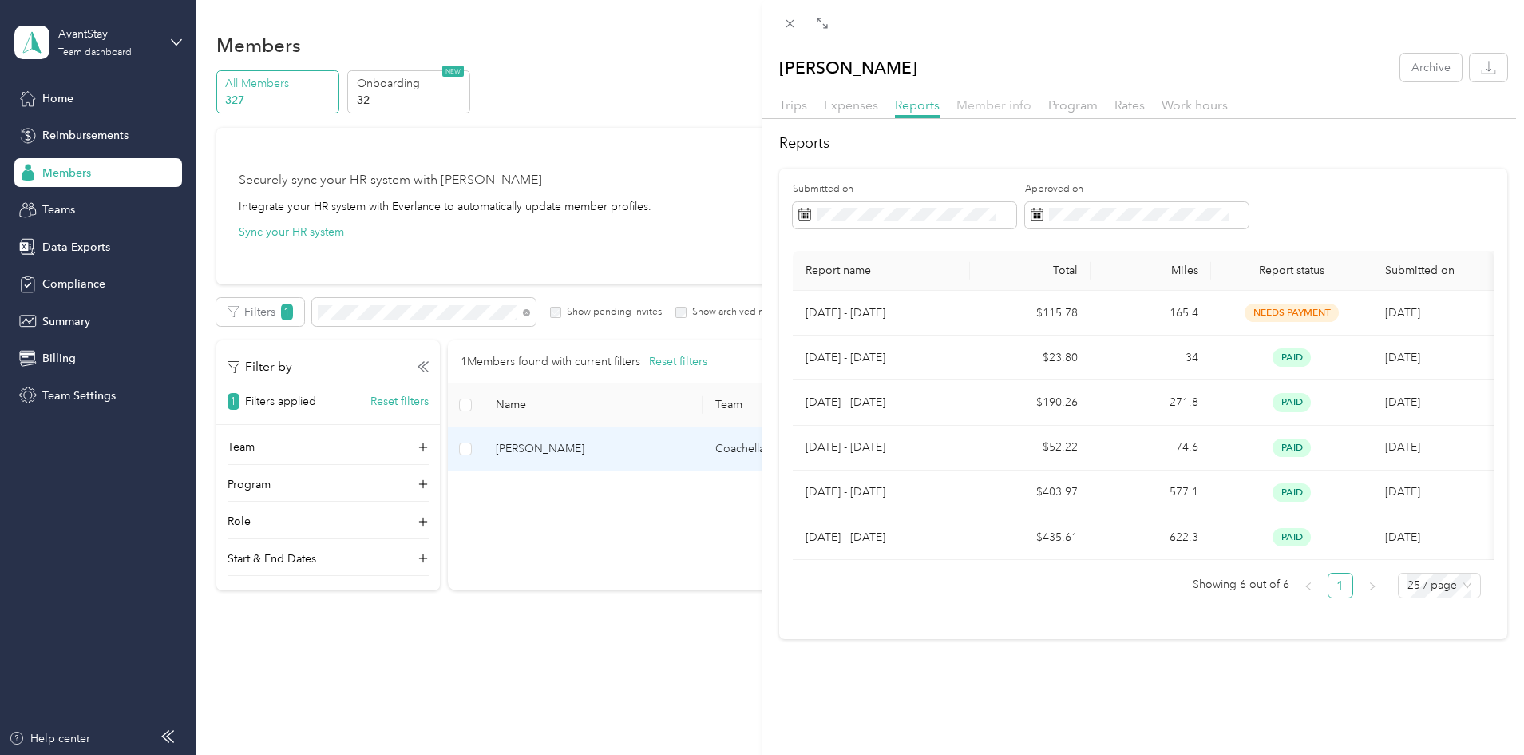
click at [999, 97] on span "Member info" at bounding box center [994, 104] width 75 height 15
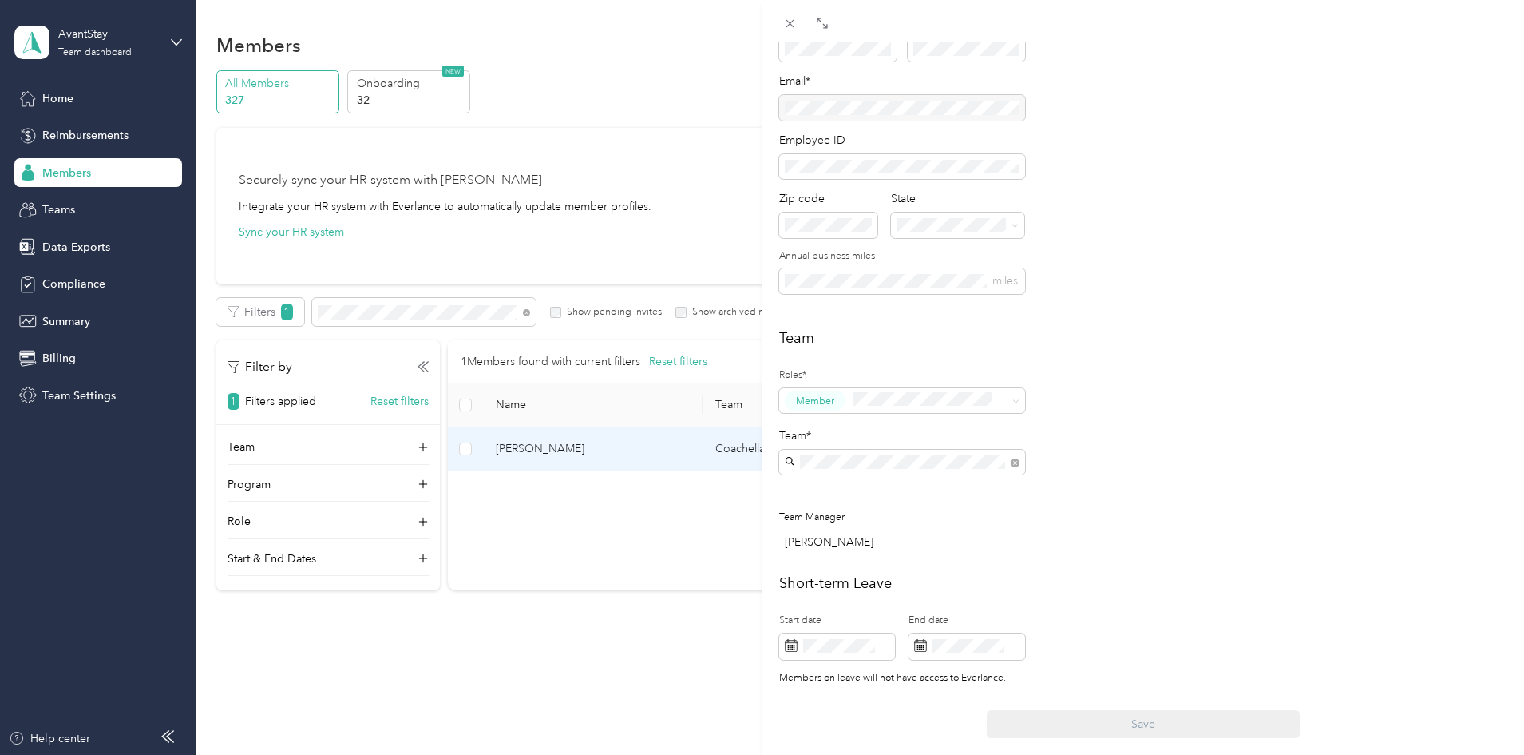
scroll to position [240, 0]
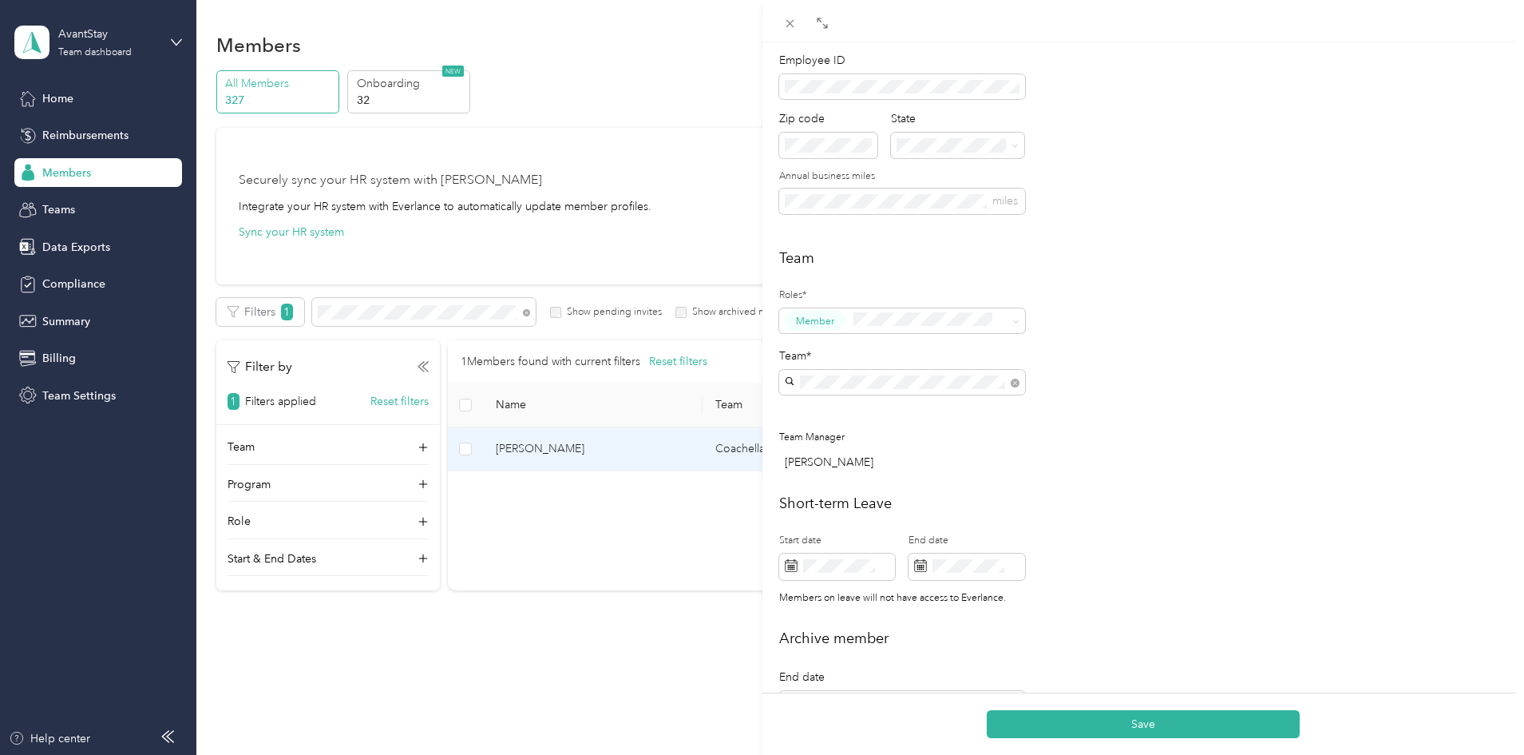
click at [892, 413] on ol "Palm Springs Hotels No managers [GEOGRAPHIC_DATA] No managers" at bounding box center [902, 443] width 246 height 95
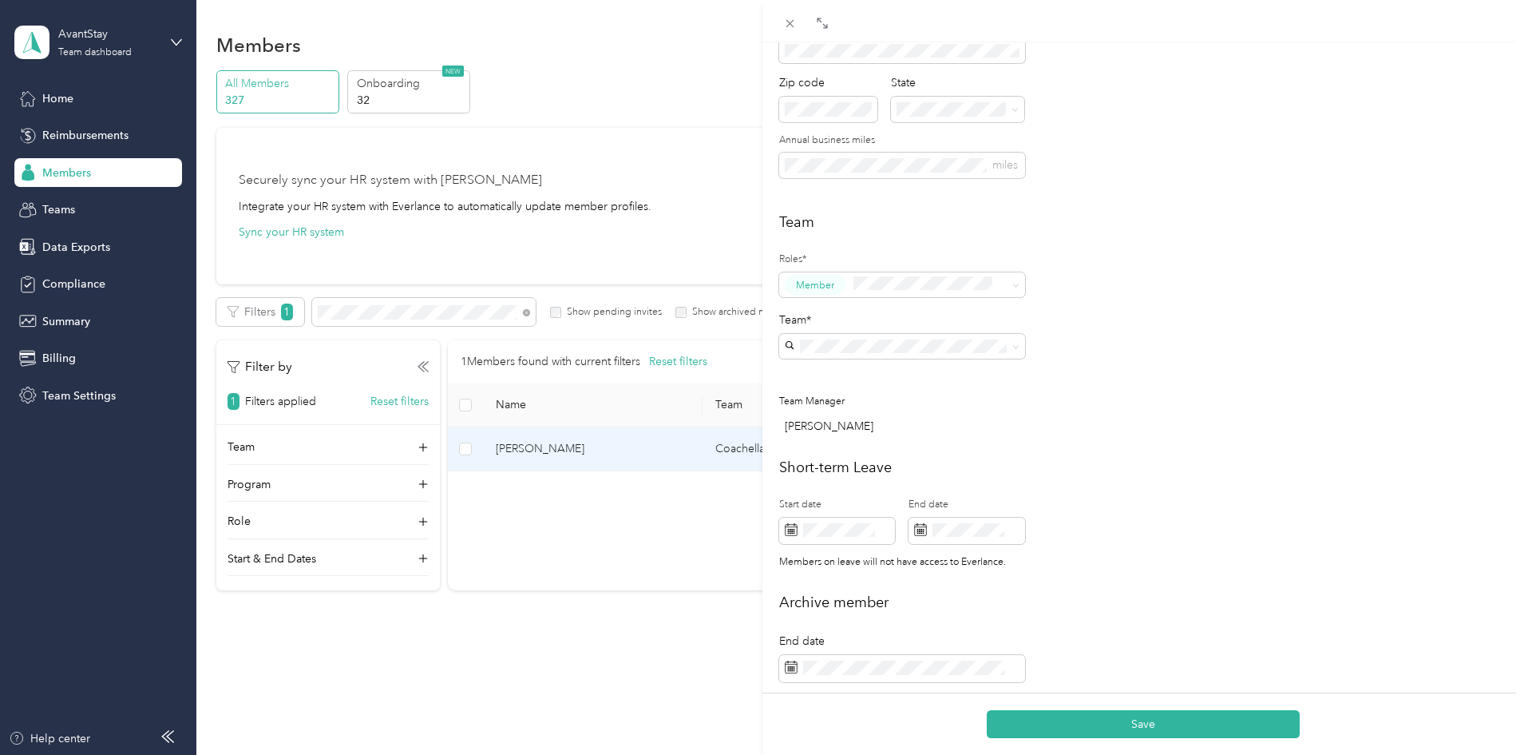
scroll to position [319, 0]
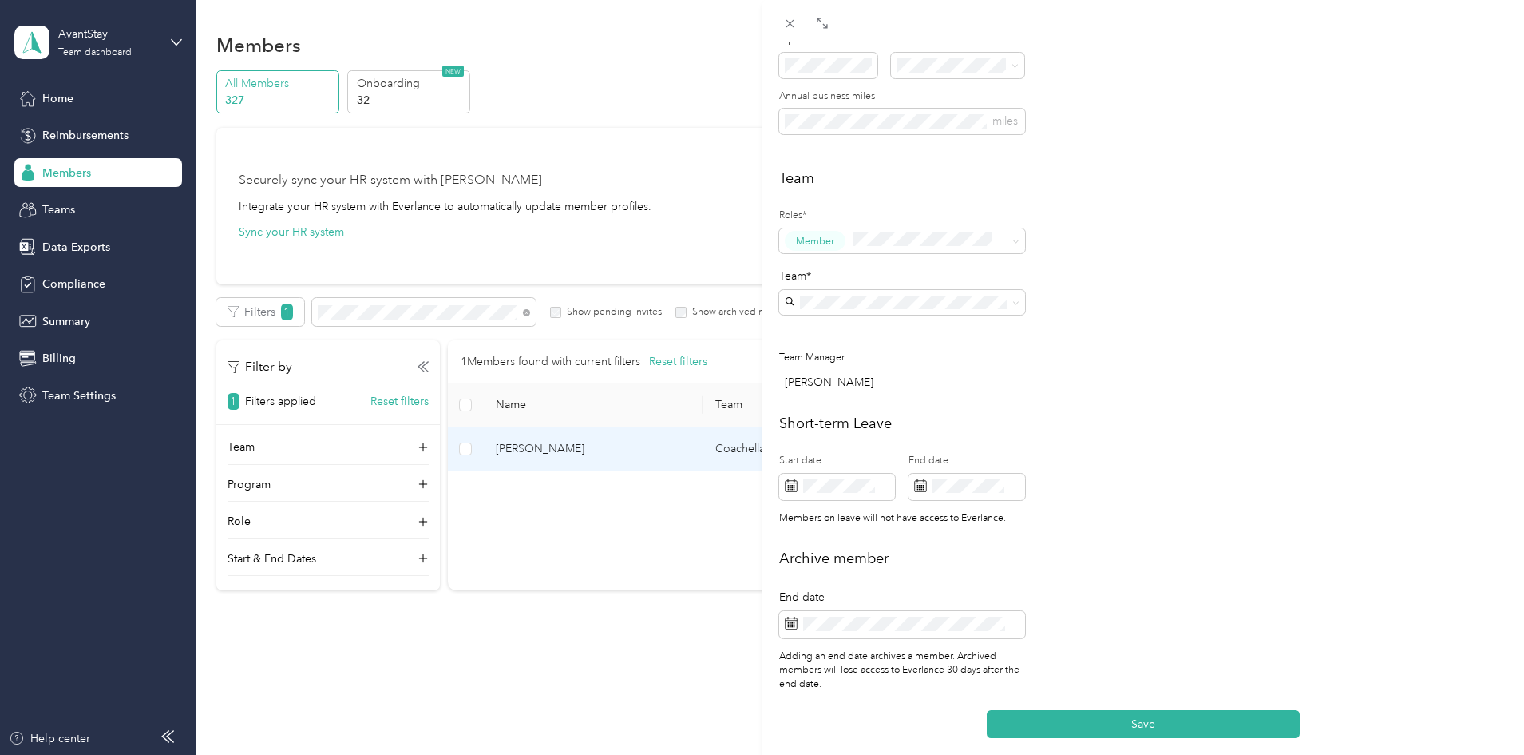
click at [844, 335] on div "Palm Springs Hotels No managers" at bounding box center [902, 332] width 224 height 37
click at [1157, 723] on button "Save" at bounding box center [1143, 724] width 313 height 28
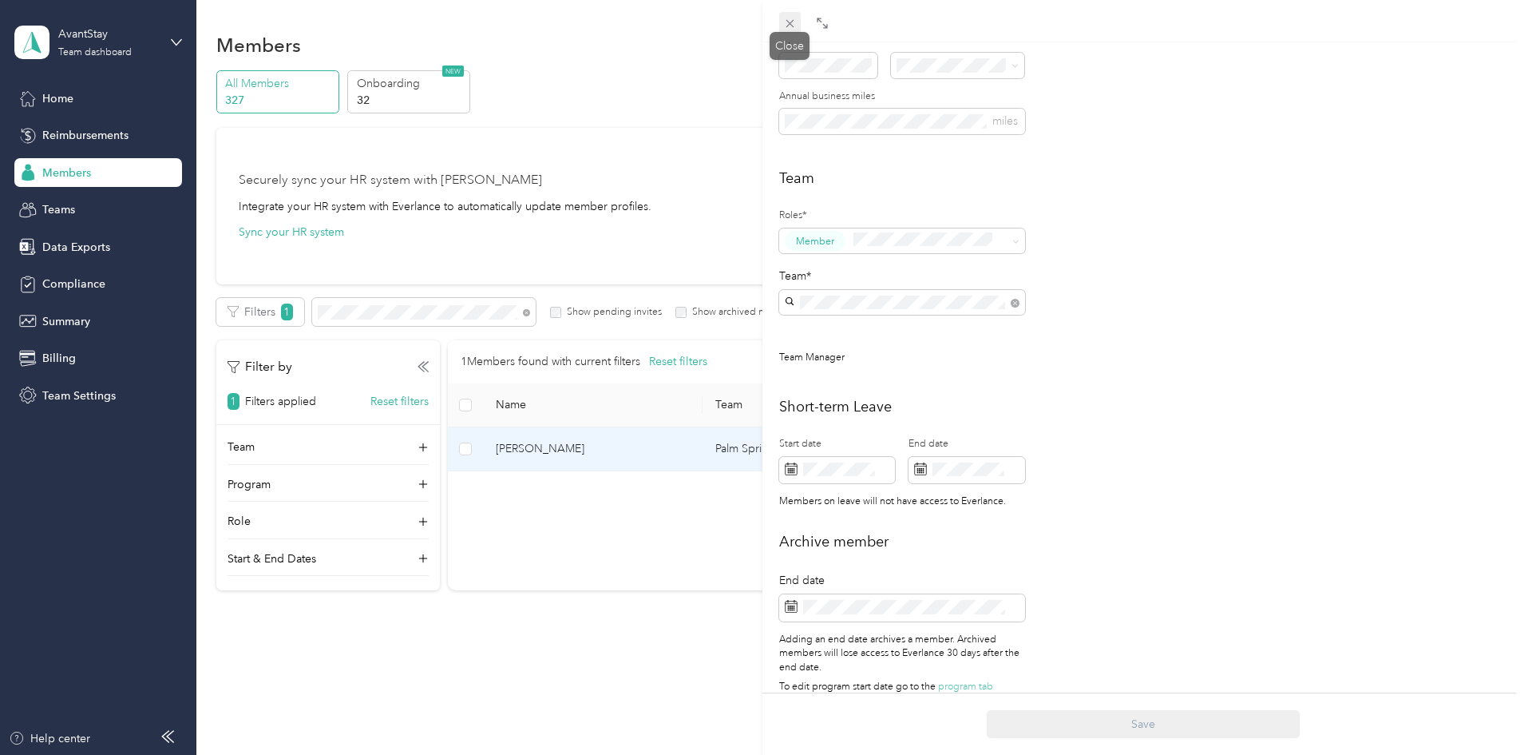
click at [786, 24] on icon at bounding box center [790, 24] width 14 height 14
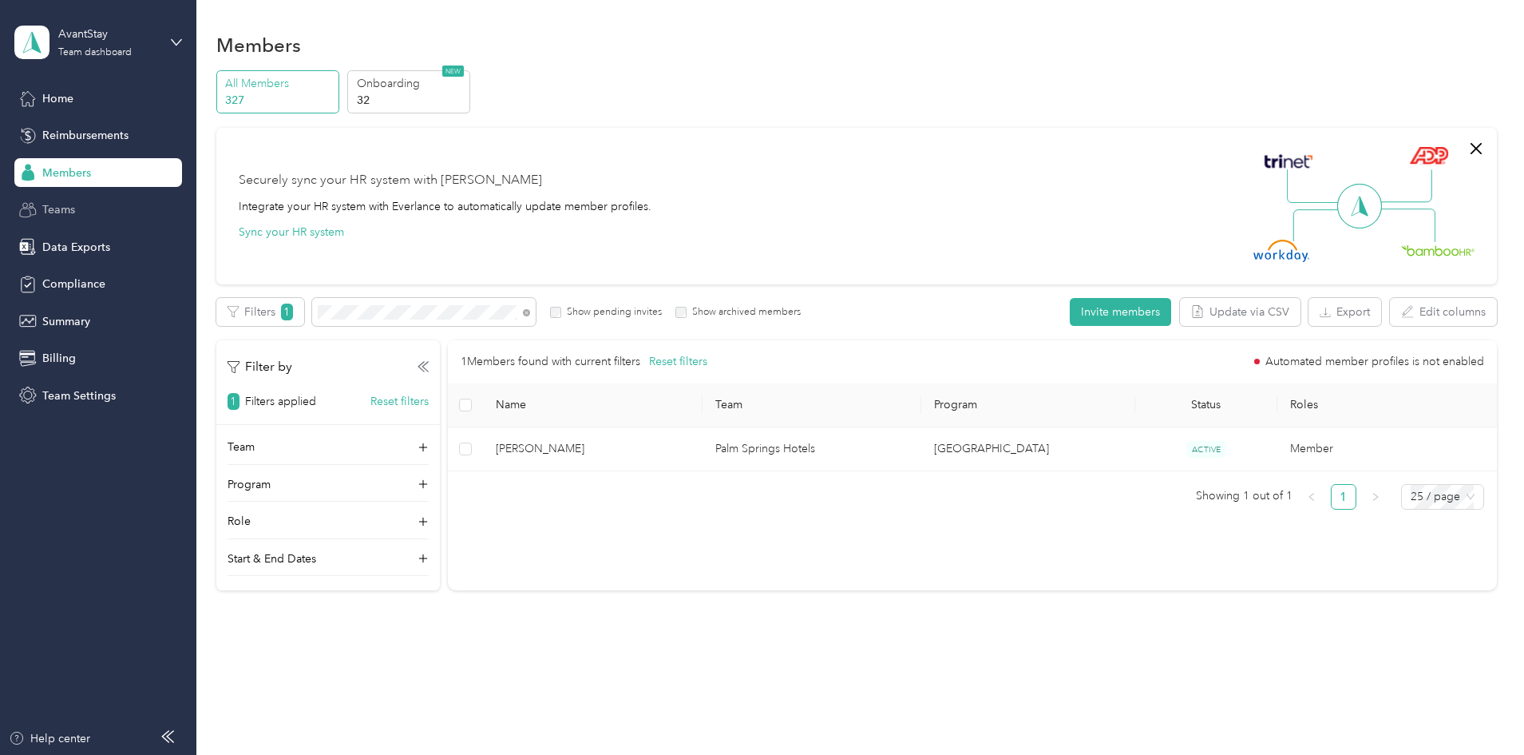
click at [69, 209] on span "Teams" at bounding box center [58, 209] width 33 height 17
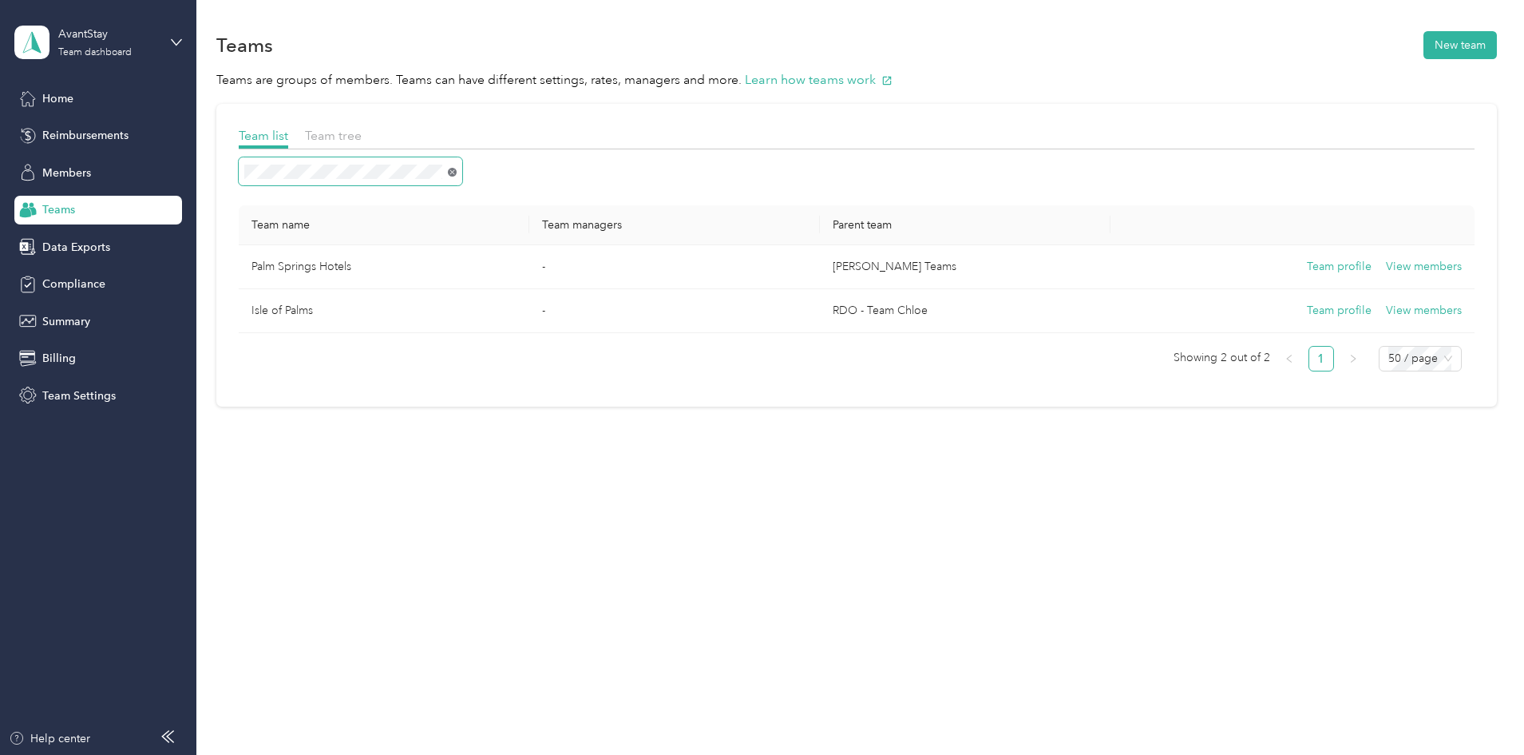
click at [457, 172] on icon at bounding box center [452, 172] width 9 height 9
click at [61, 96] on span "Home" at bounding box center [57, 98] width 31 height 17
